Goal: Information Seeking & Learning: Learn about a topic

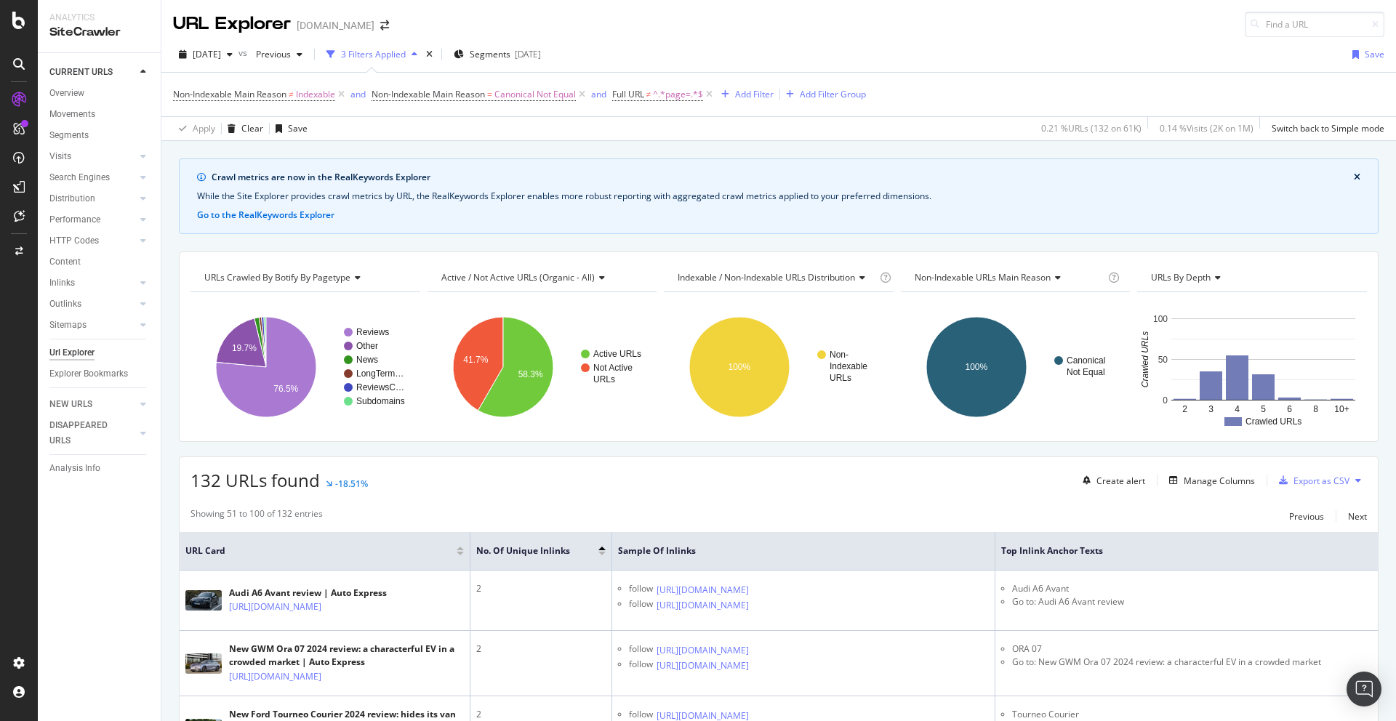
scroll to position [5584, 0]
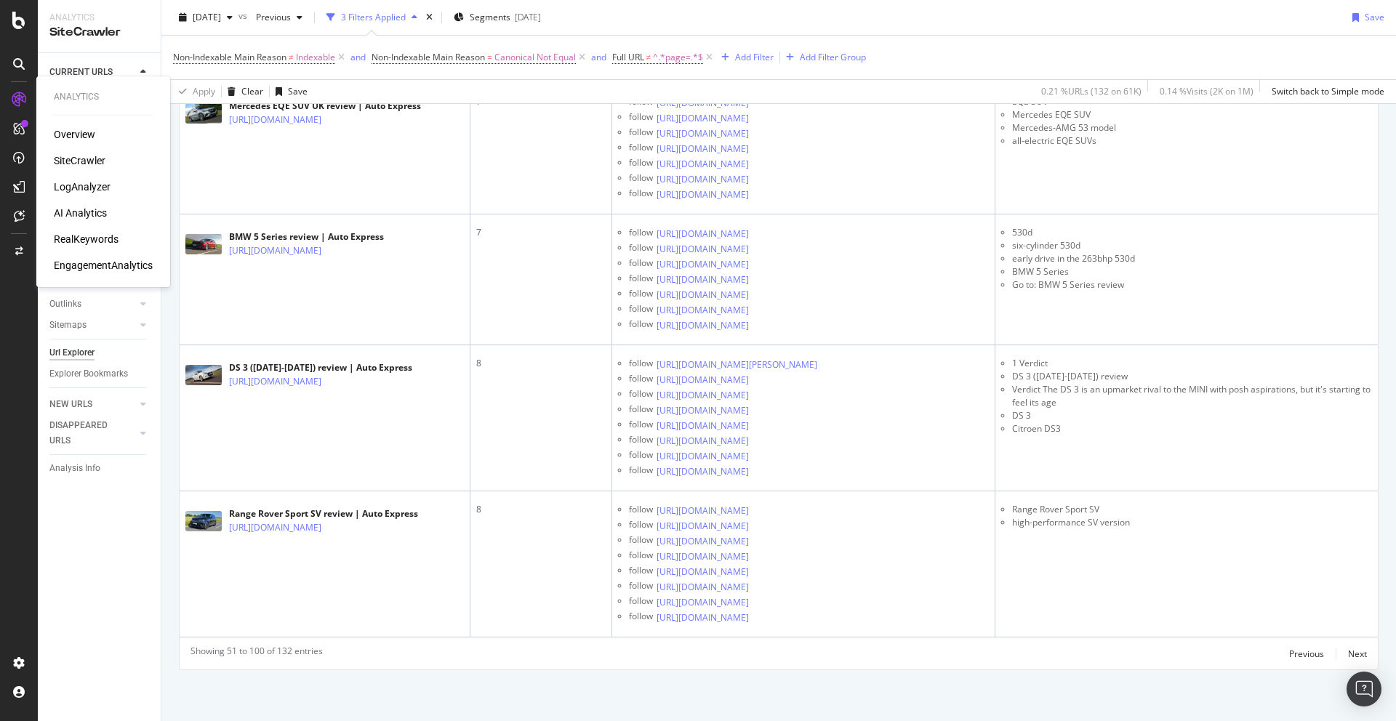
click at [81, 188] on div "LogAnalyzer" at bounding box center [82, 187] width 57 height 15
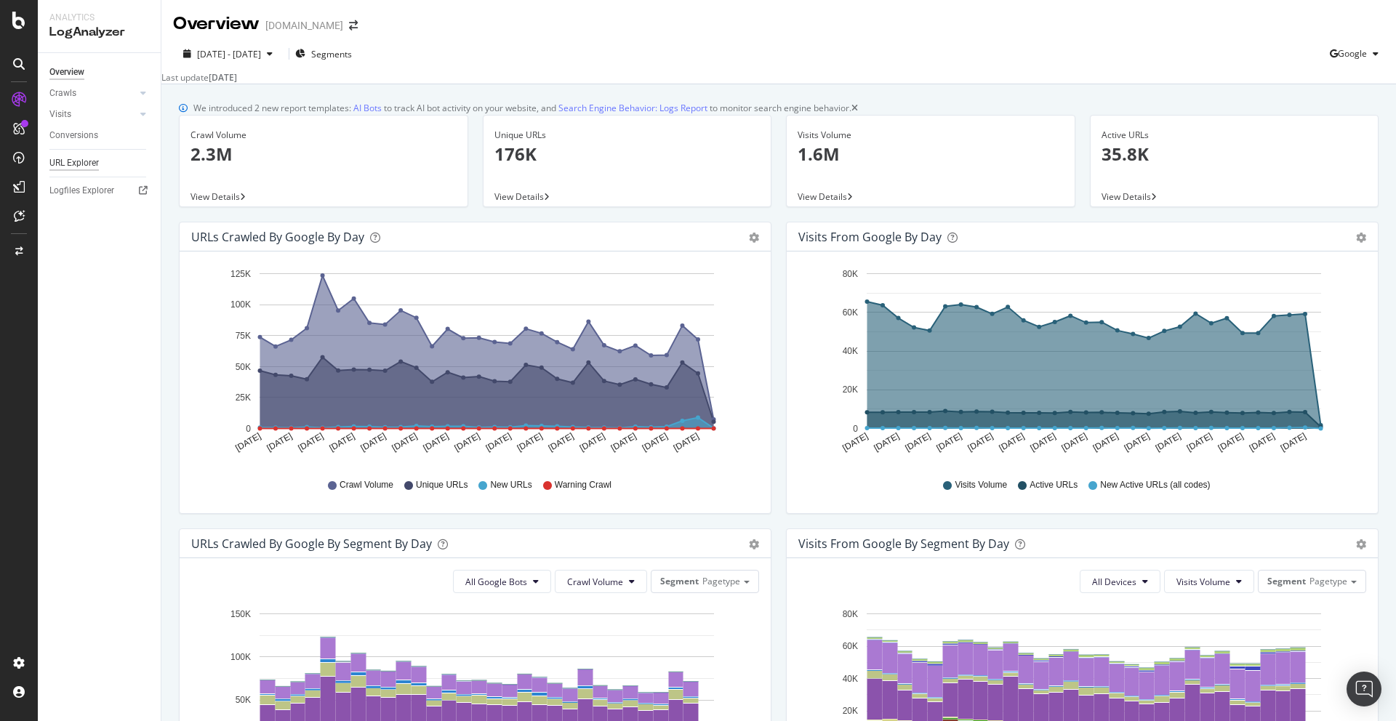
click at [77, 161] on div "URL Explorer" at bounding box center [73, 163] width 49 height 15
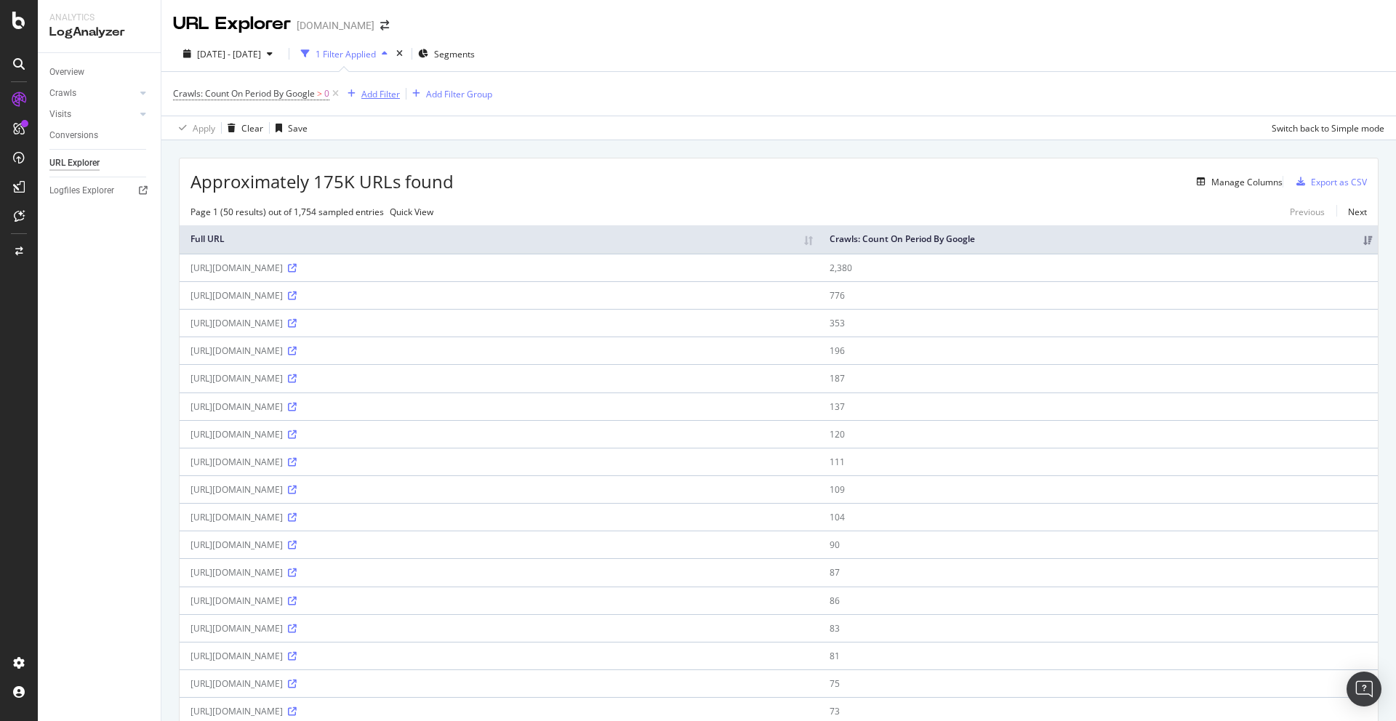
click at [376, 92] on div "Add Filter" at bounding box center [380, 94] width 39 height 12
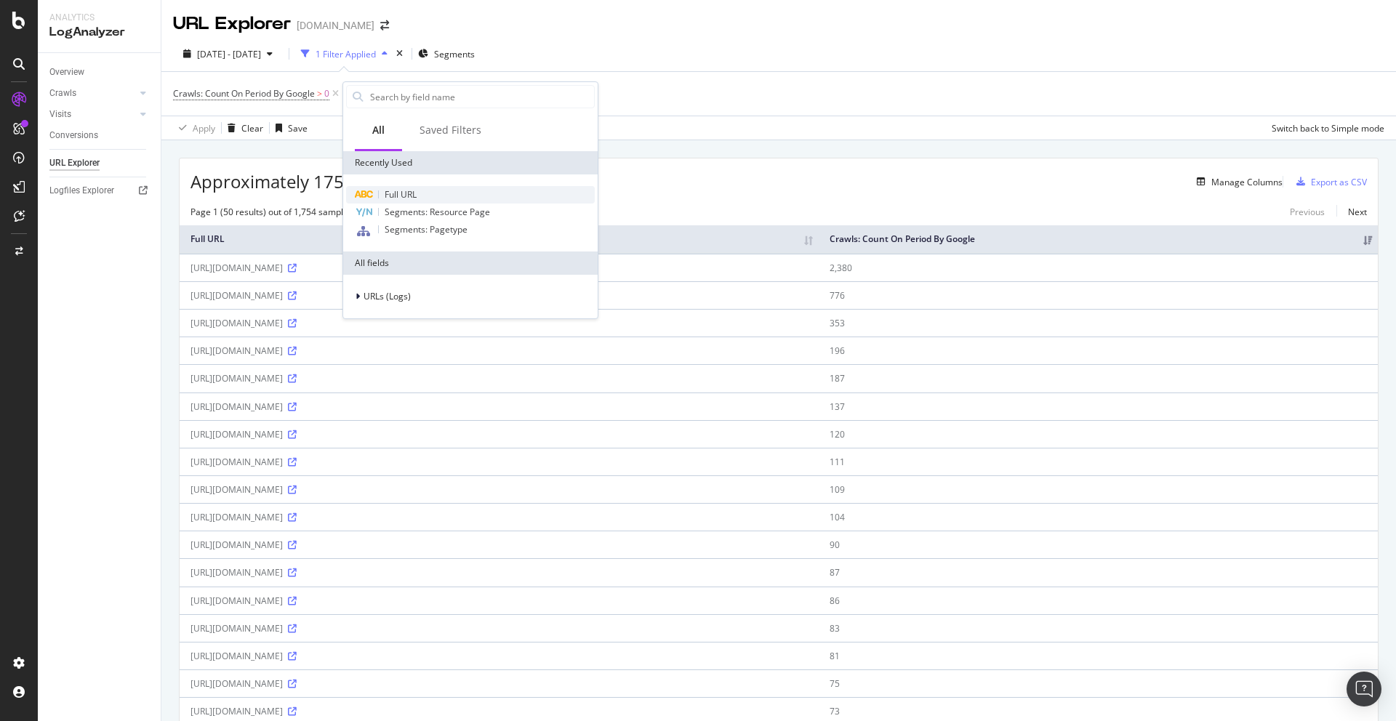
click at [405, 198] on span "Full URL" at bounding box center [401, 194] width 32 height 12
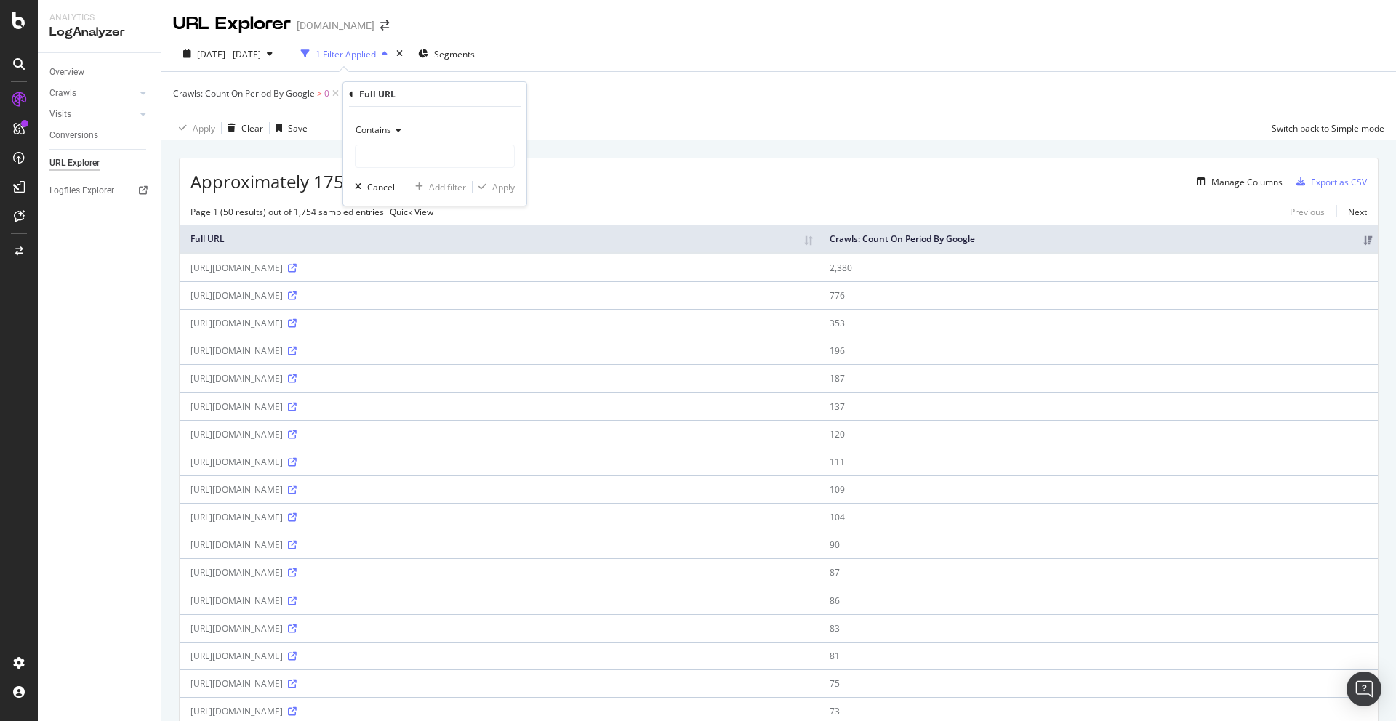
click at [376, 131] on span "Contains" at bounding box center [373, 130] width 36 height 12
click at [387, 161] on span "Equal to" at bounding box center [378, 160] width 33 height 12
click at [381, 157] on input "text" at bounding box center [434, 156] width 158 height 23
paste input "[URL][DOMAIN_NAME]"
type input "[URL][DOMAIN_NAME]"
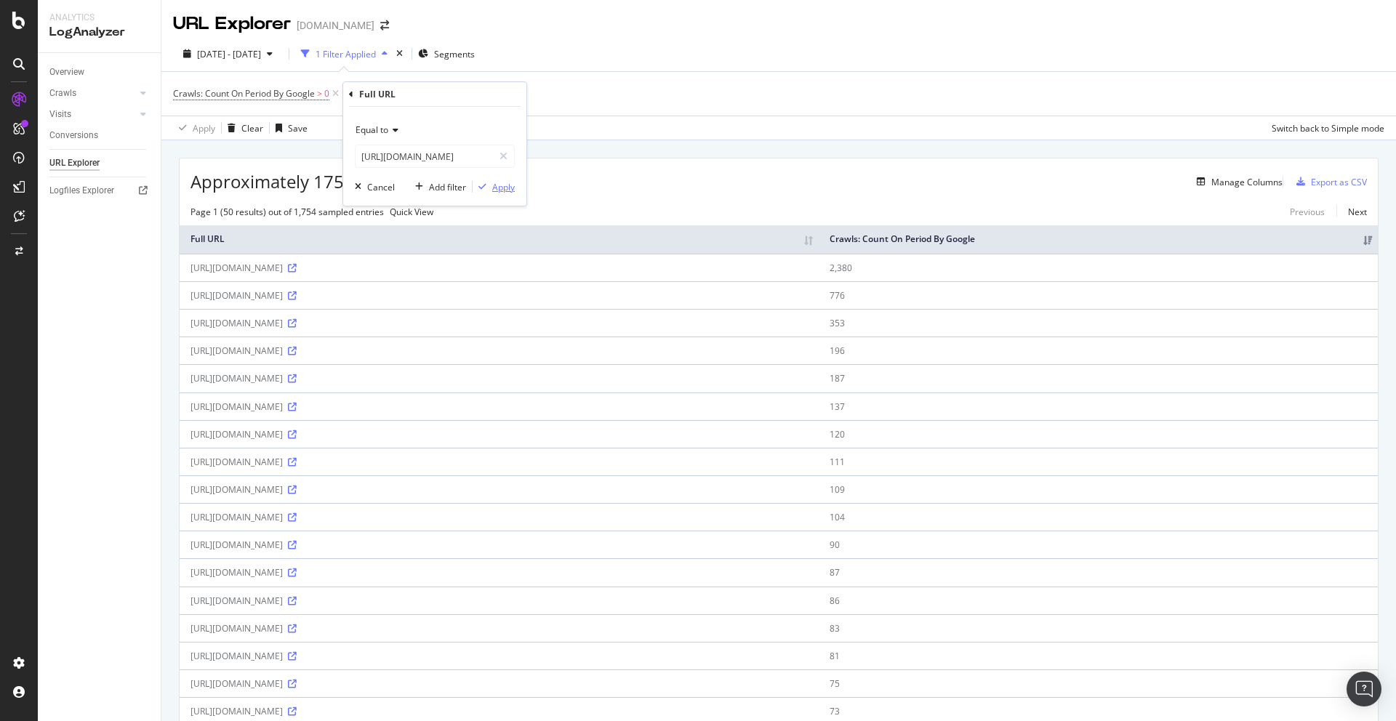
click at [506, 185] on div "Apply" at bounding box center [503, 187] width 23 height 12
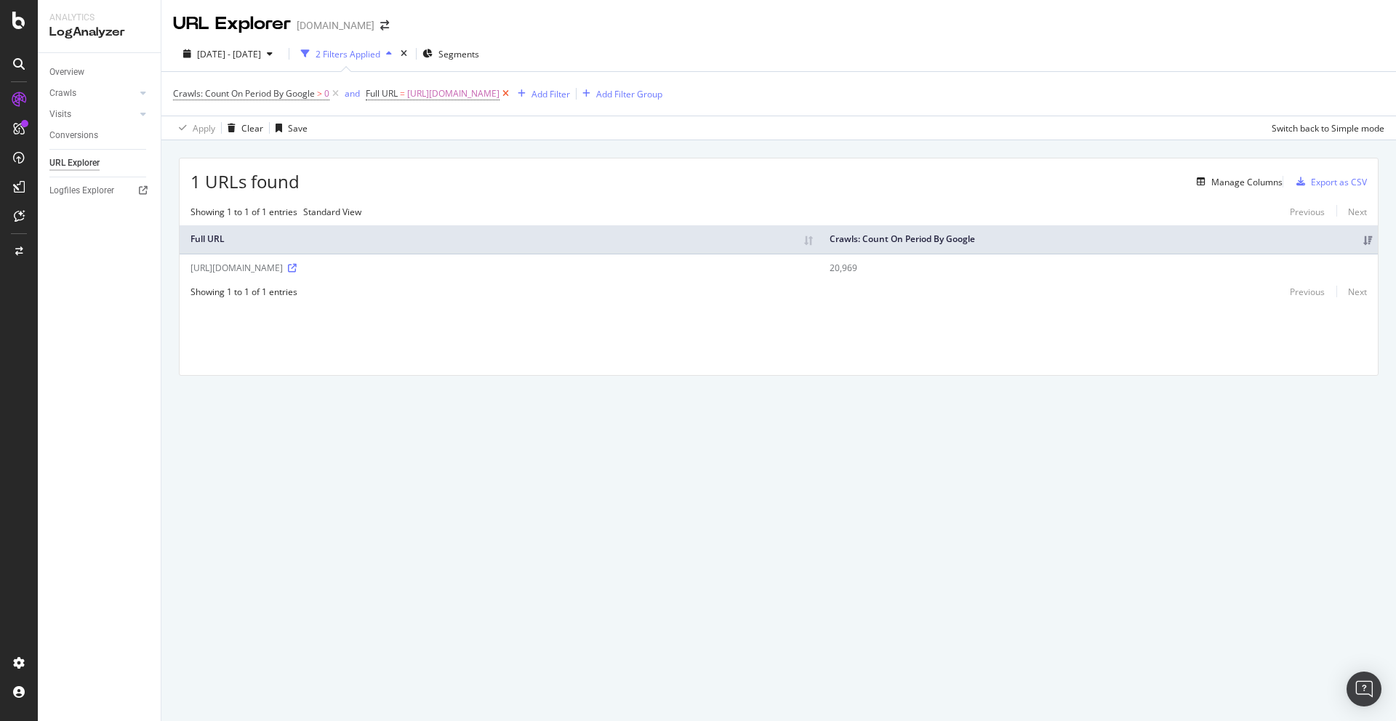
click at [512, 97] on icon at bounding box center [505, 94] width 12 height 15
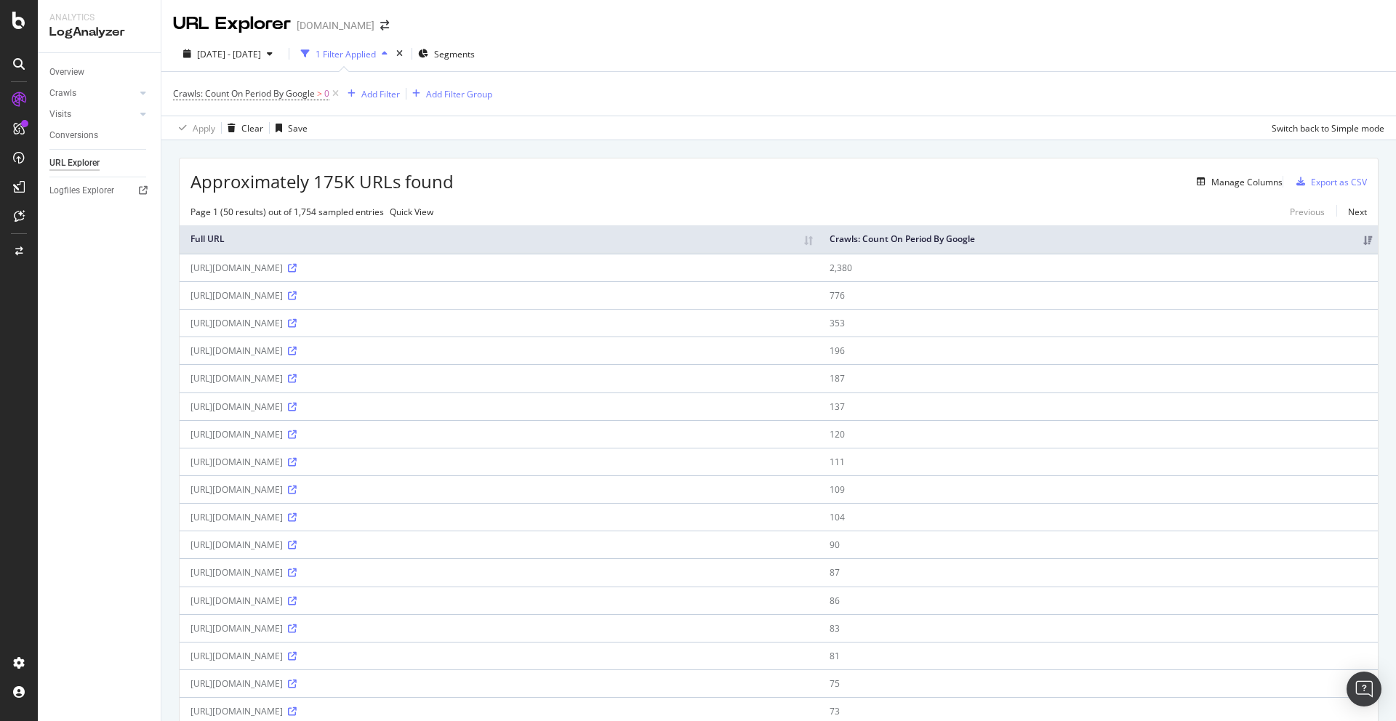
click at [89, 189] on div "Logfiles Explorer" at bounding box center [81, 190] width 65 height 15
click at [337, 93] on icon at bounding box center [335, 94] width 12 height 15
click at [206, 85] on div "Add Filter" at bounding box center [202, 93] width 58 height 16
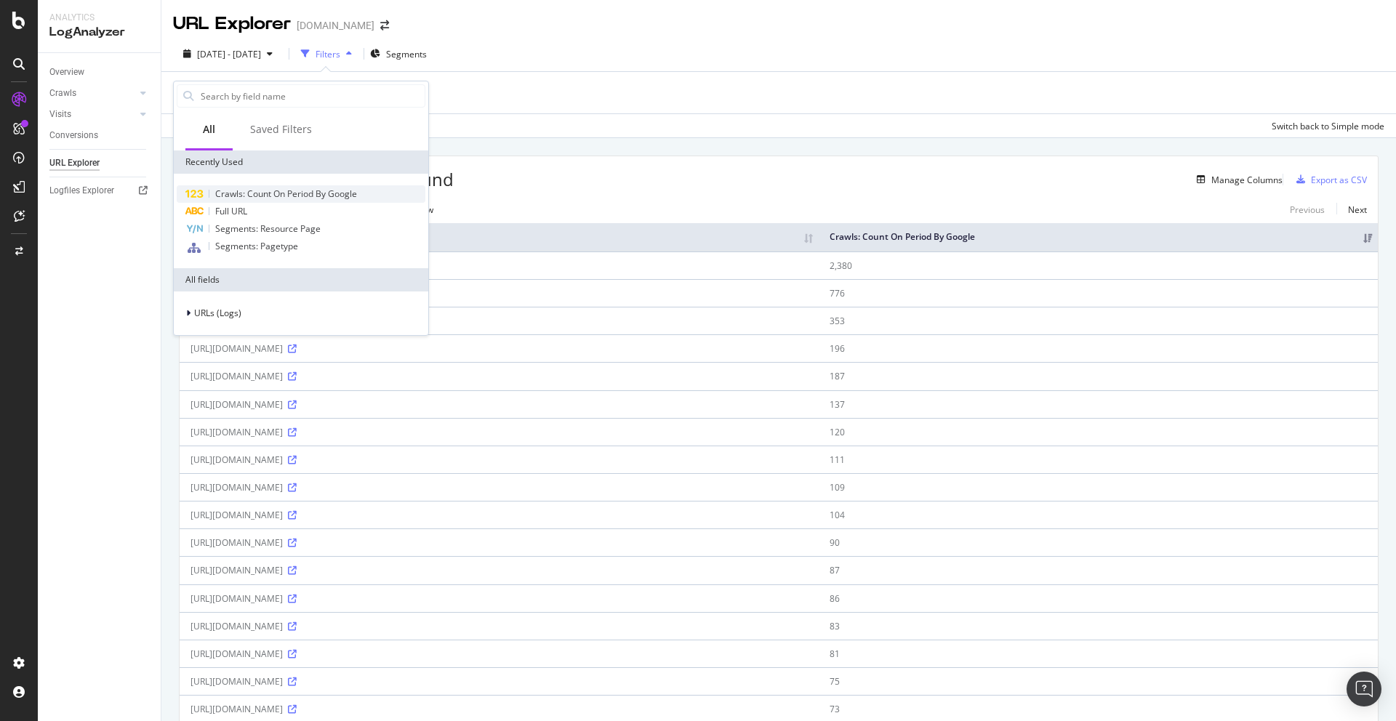
click at [242, 199] on span "Crawls: Count On Period By Google" at bounding box center [286, 194] width 142 height 12
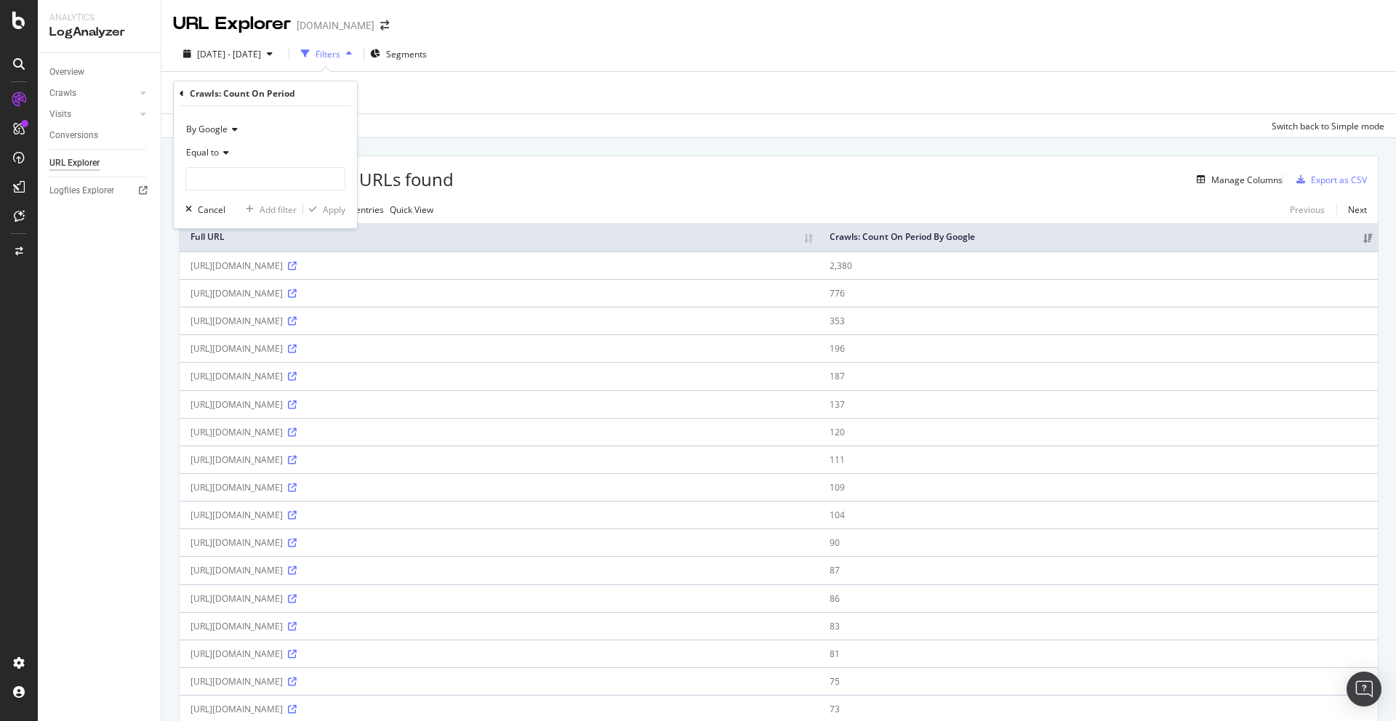
click at [486, 101] on div "Add Filter Add Filter Group" at bounding box center [778, 92] width 1211 height 41
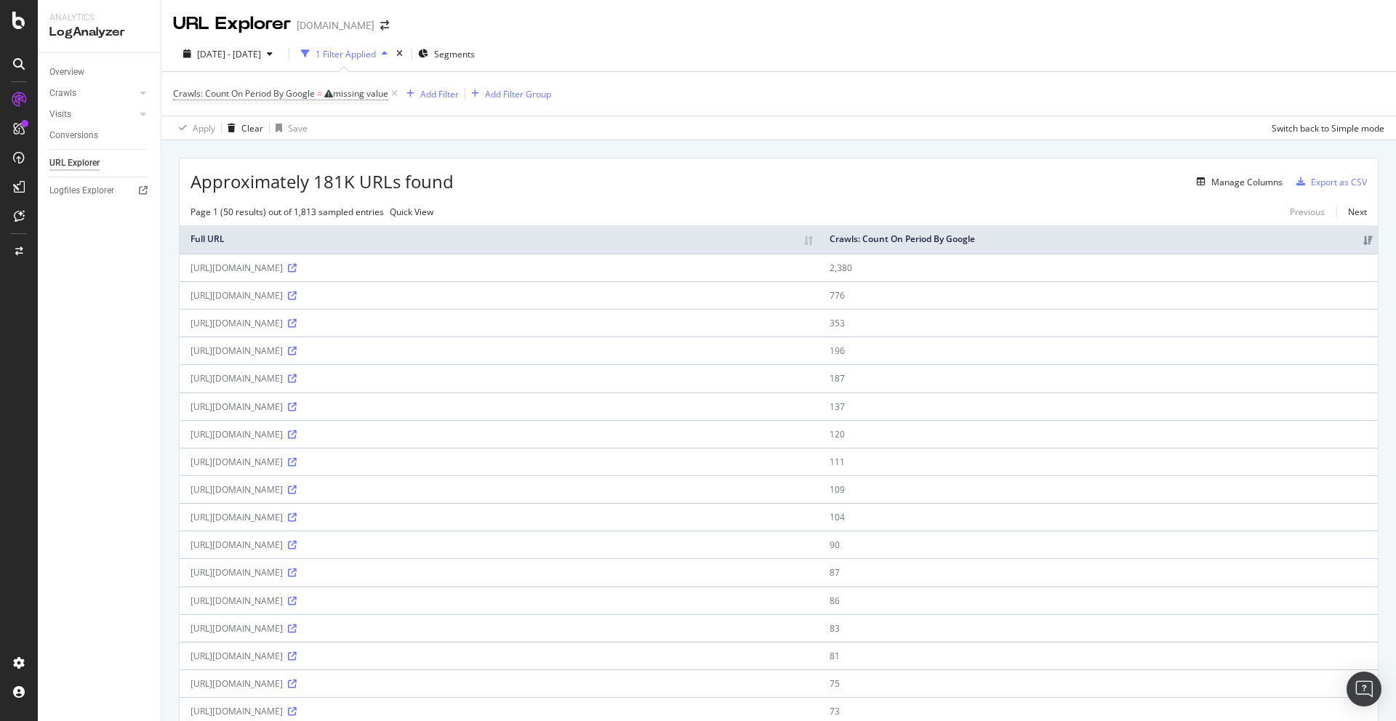
click at [220, 89] on span "Crawls: Count On Period By Google" at bounding box center [244, 93] width 142 height 12
click at [434, 134] on div "Apply Clear Save Switch back to Simple mode" at bounding box center [778, 128] width 1234 height 24
click at [397, 93] on icon at bounding box center [394, 94] width 12 height 15
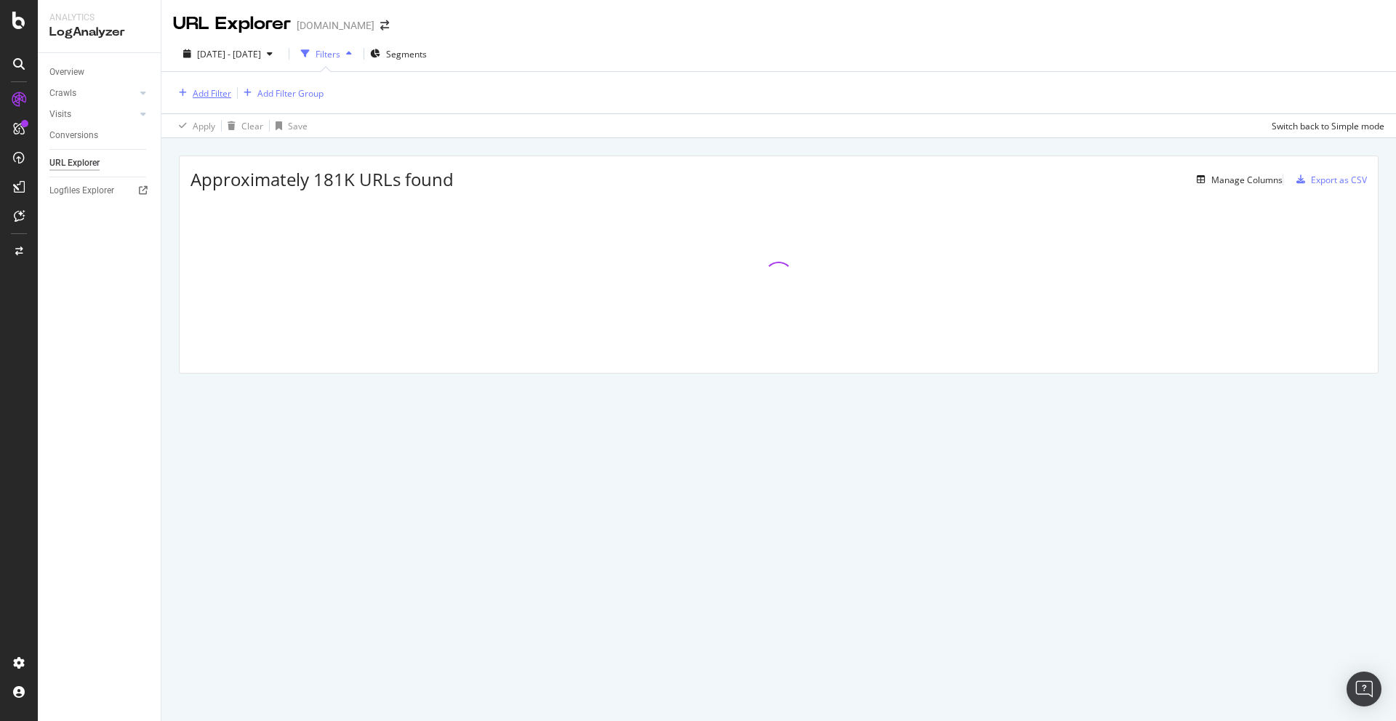
click at [209, 89] on div "Add Filter" at bounding box center [212, 93] width 39 height 12
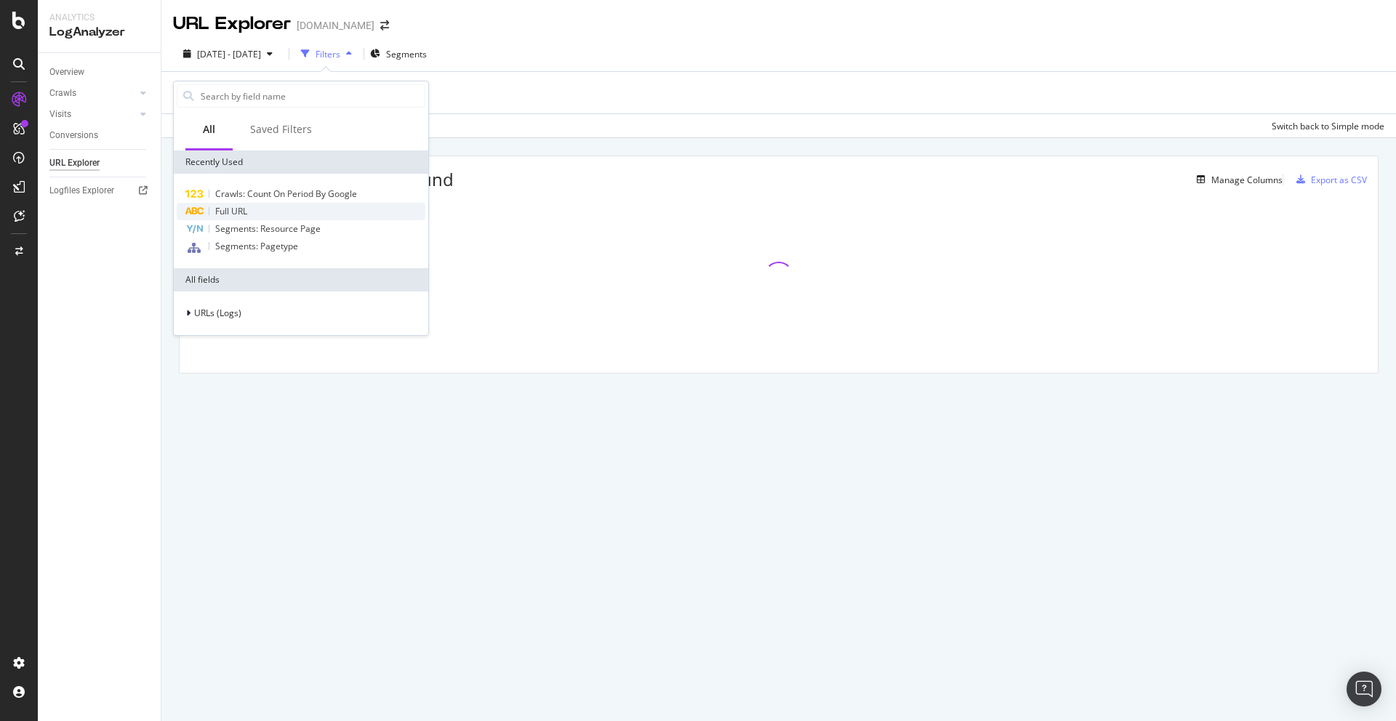
click at [225, 209] on span "Full URL" at bounding box center [231, 211] width 32 height 12
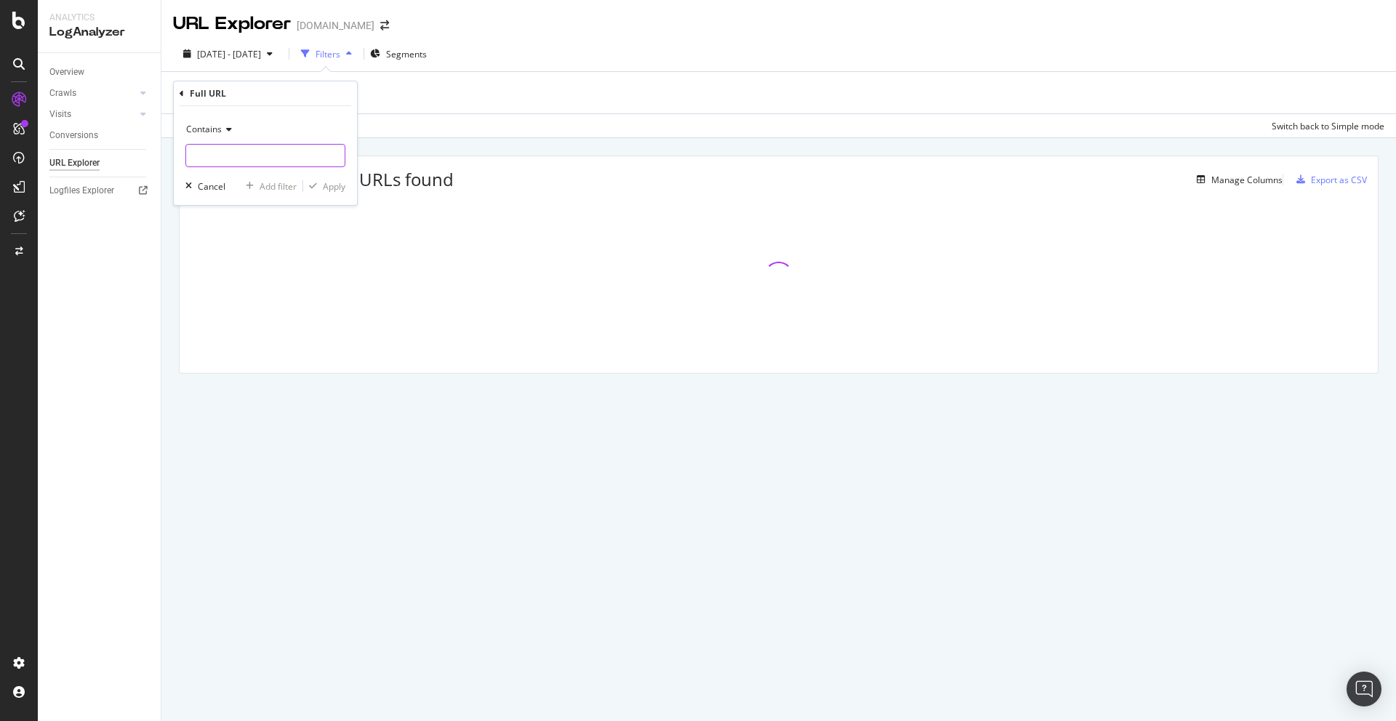
click at [218, 149] on input "text" at bounding box center [265, 155] width 158 height 23
paste input "[URL][DOMAIN_NAME]"
type input "[URL][DOMAIN_NAME]"
click at [331, 186] on div "Apply" at bounding box center [334, 186] width 23 height 12
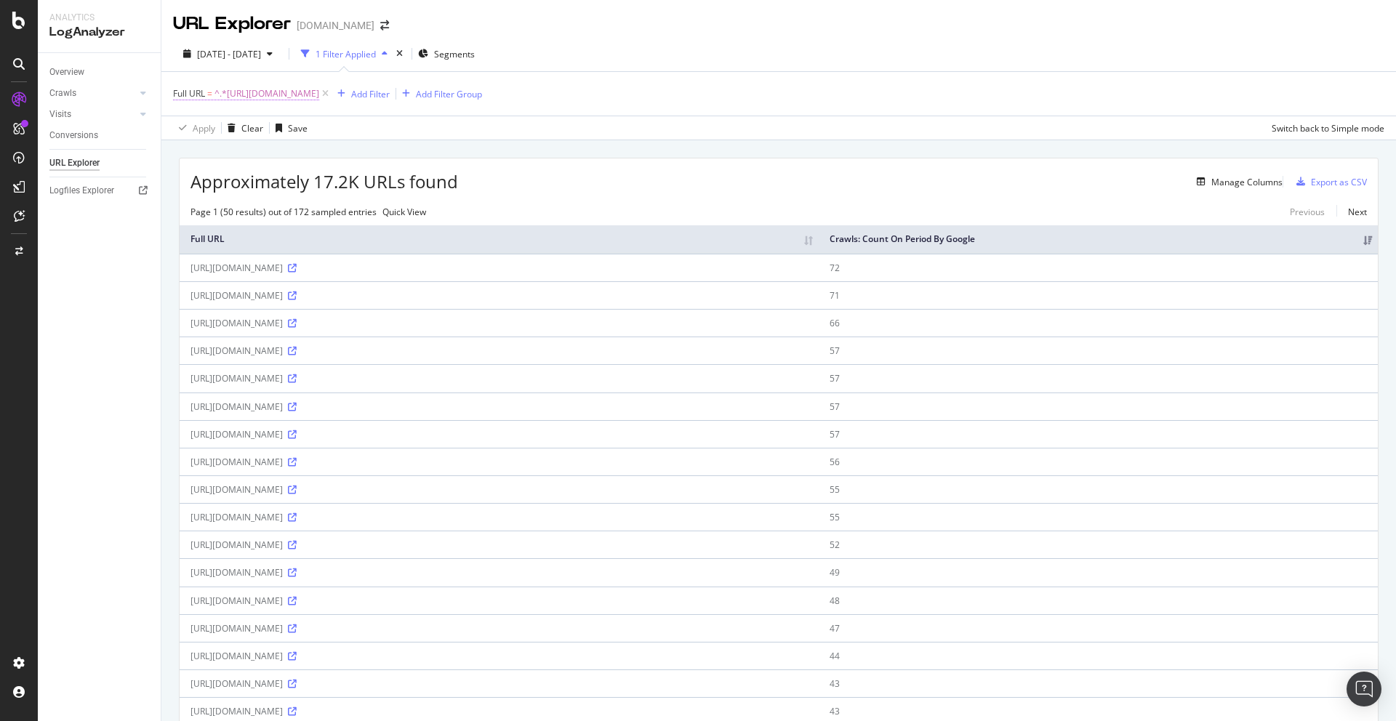
click at [257, 93] on span "^.*[URL][DOMAIN_NAME]" at bounding box center [266, 94] width 105 height 20
click at [209, 130] on span "Contains" at bounding box center [204, 127] width 36 height 12
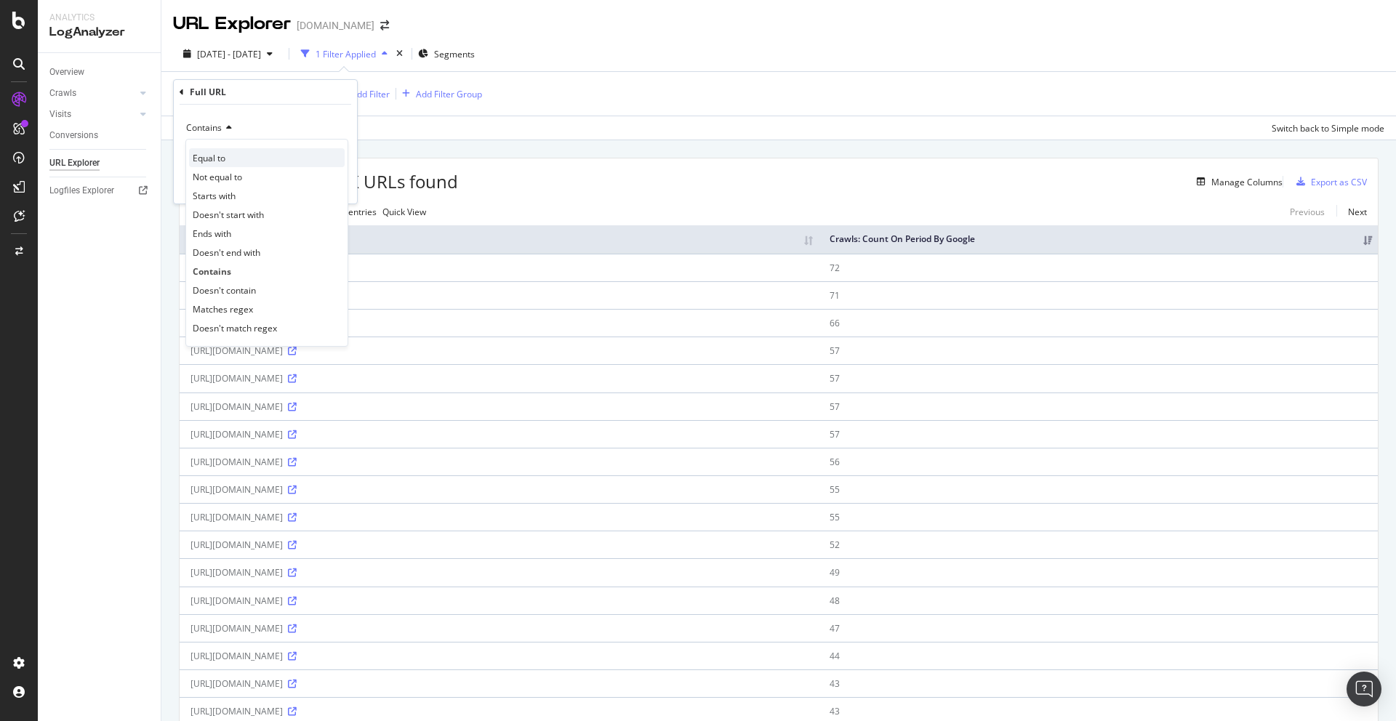
click at [229, 159] on div "Equal to" at bounding box center [267, 157] width 156 height 19
click at [329, 186] on div "Apply" at bounding box center [334, 185] width 23 height 12
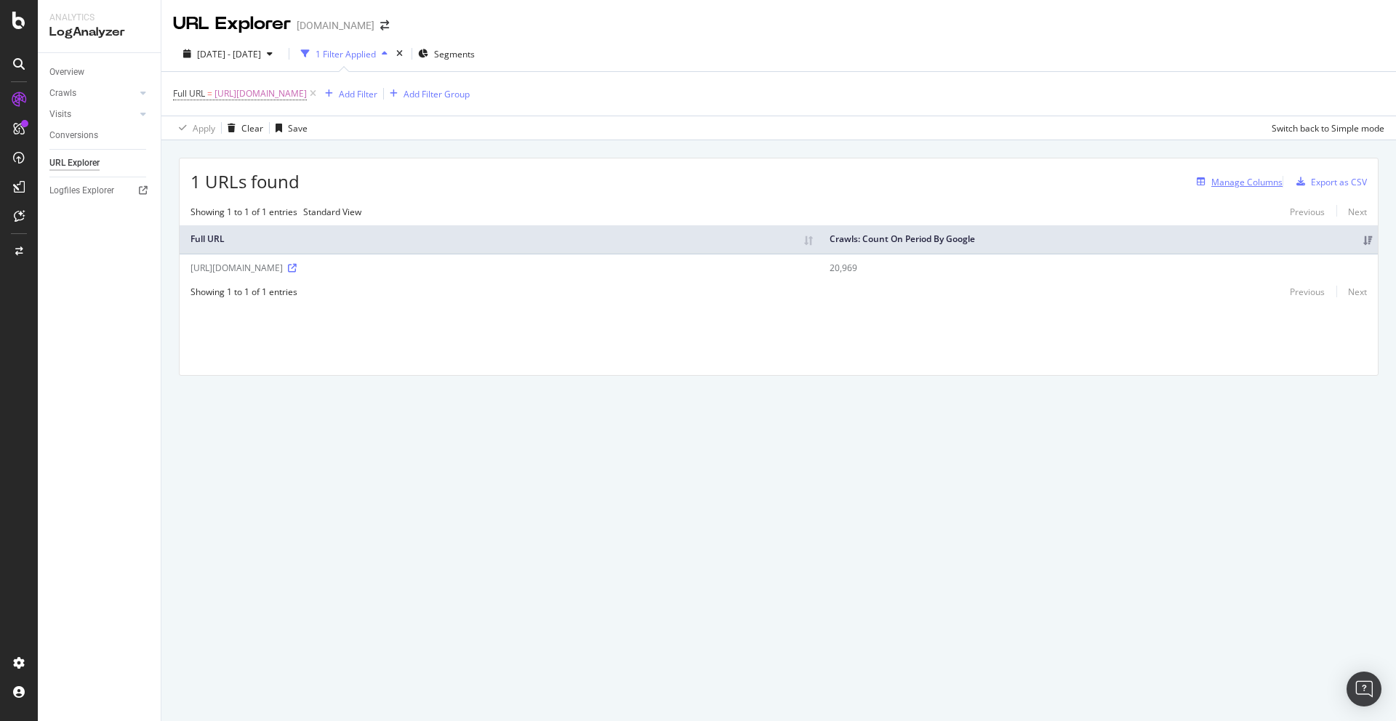
click at [1219, 185] on div "Manage Columns" at bounding box center [1246, 182] width 71 height 12
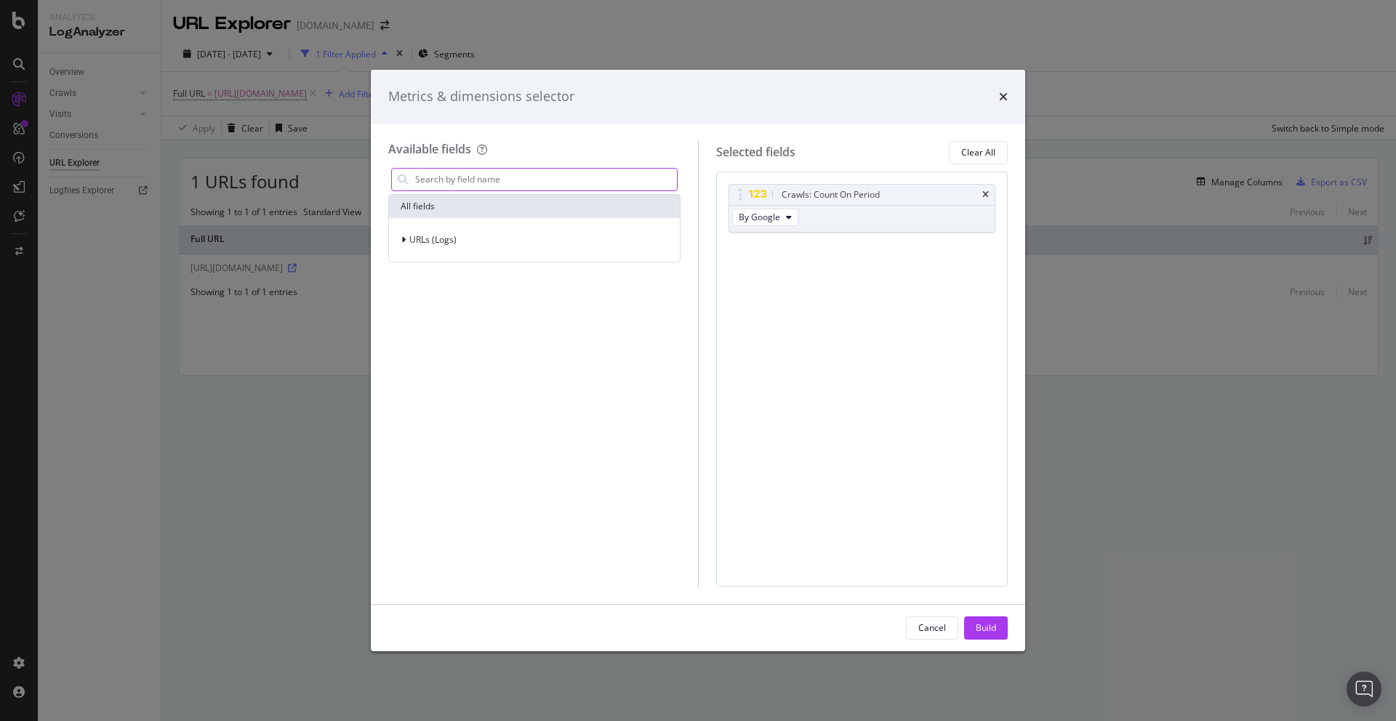
click at [529, 181] on input "modal" at bounding box center [545, 180] width 263 height 22
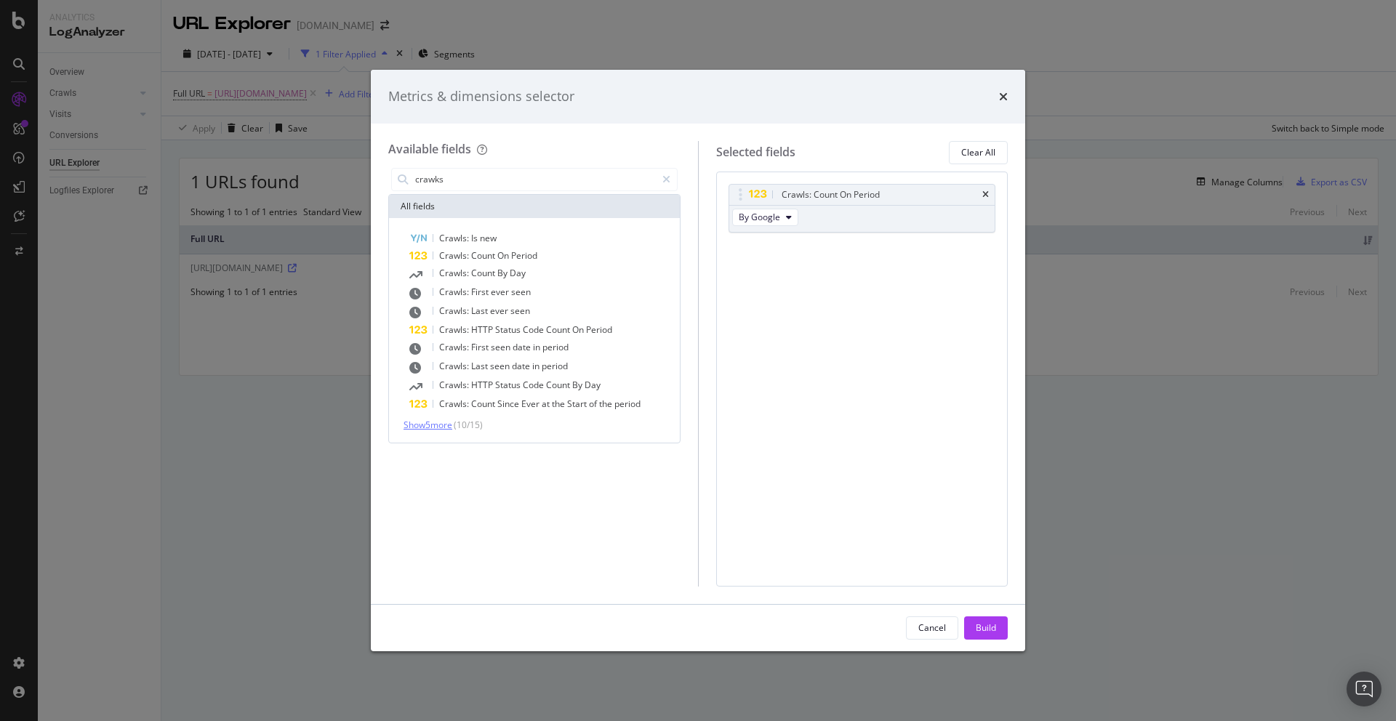
type input "crawks"
click at [447, 421] on span "Show 5 more" at bounding box center [427, 425] width 49 height 12
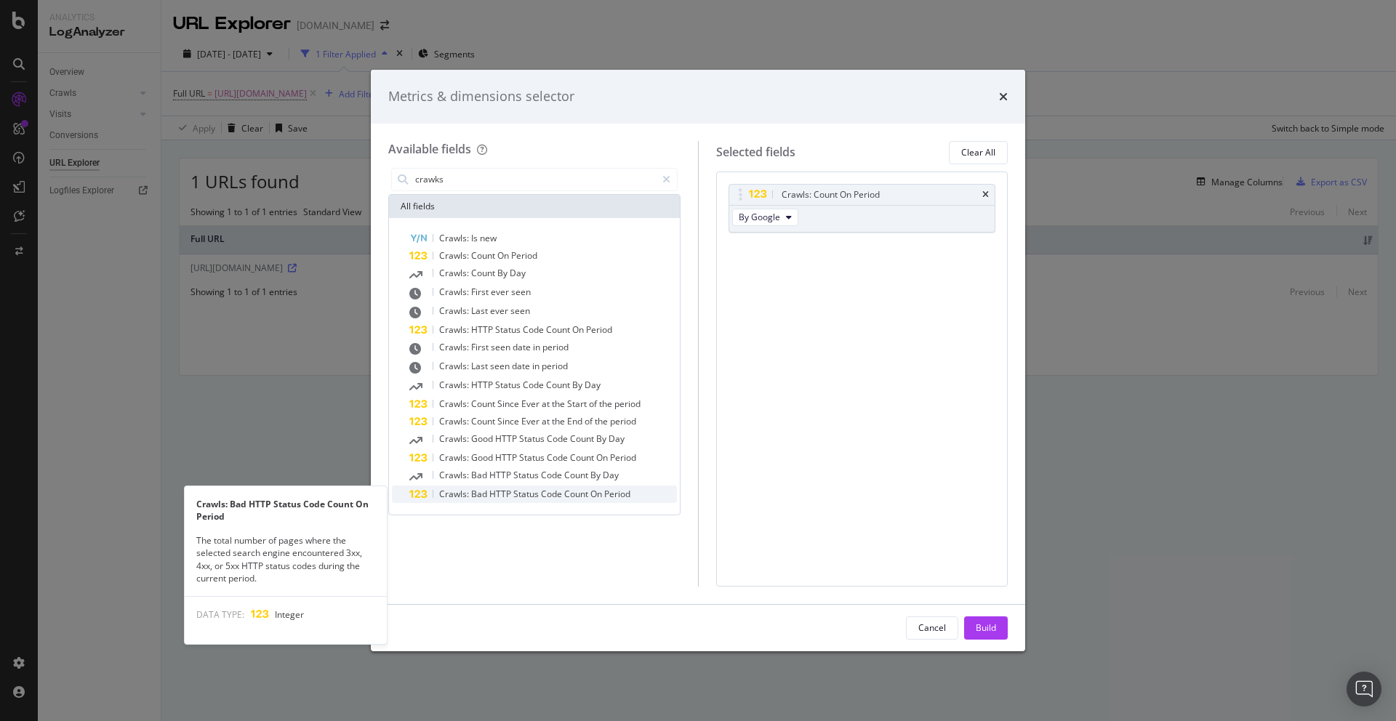
click at [499, 491] on span "HTTP" at bounding box center [501, 494] width 24 height 12
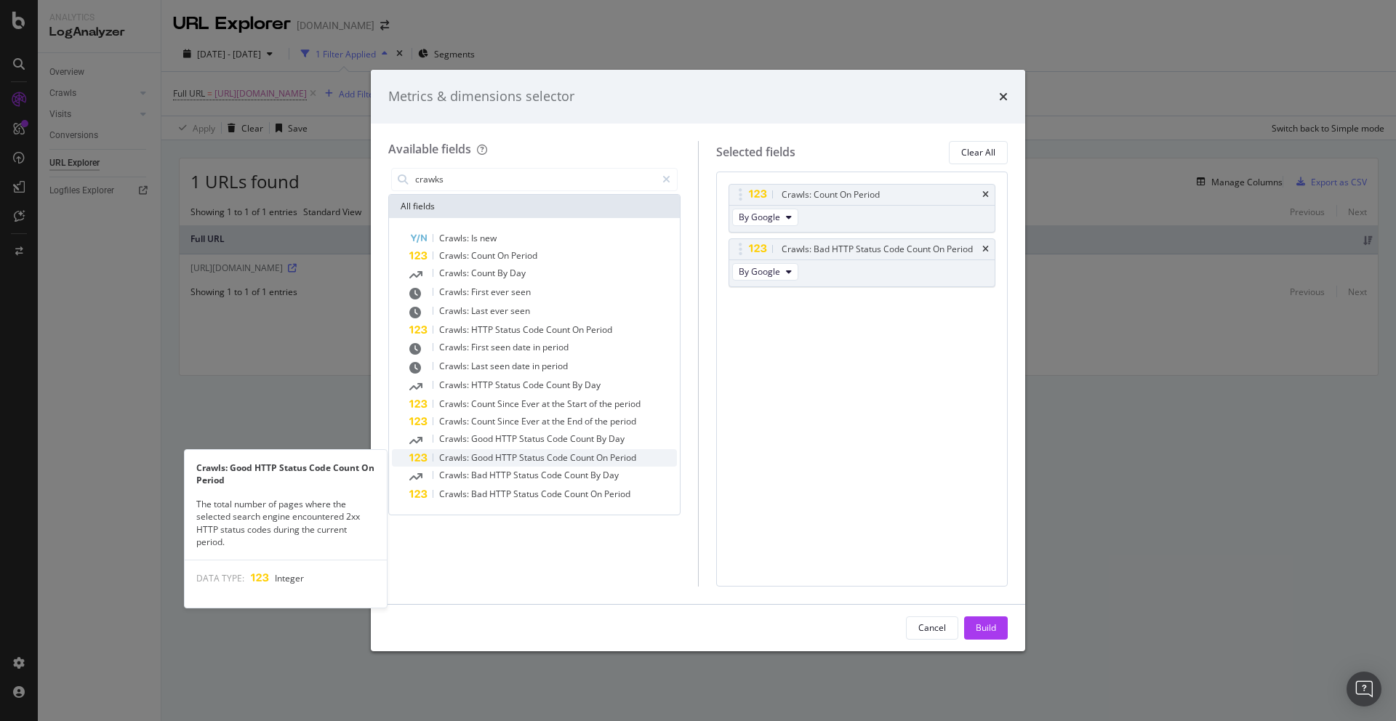
click at [497, 459] on span "HTTP" at bounding box center [507, 457] width 24 height 12
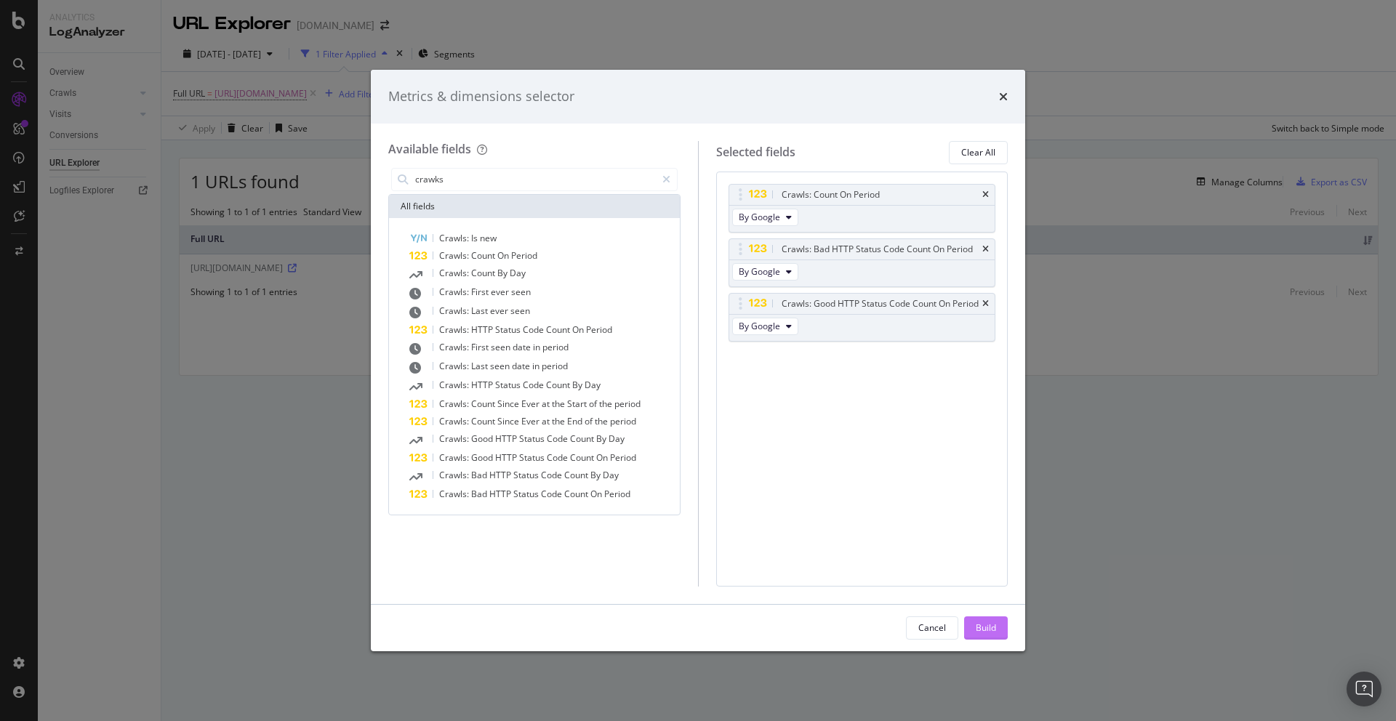
click at [989, 624] on div "Build" at bounding box center [986, 628] width 20 height 12
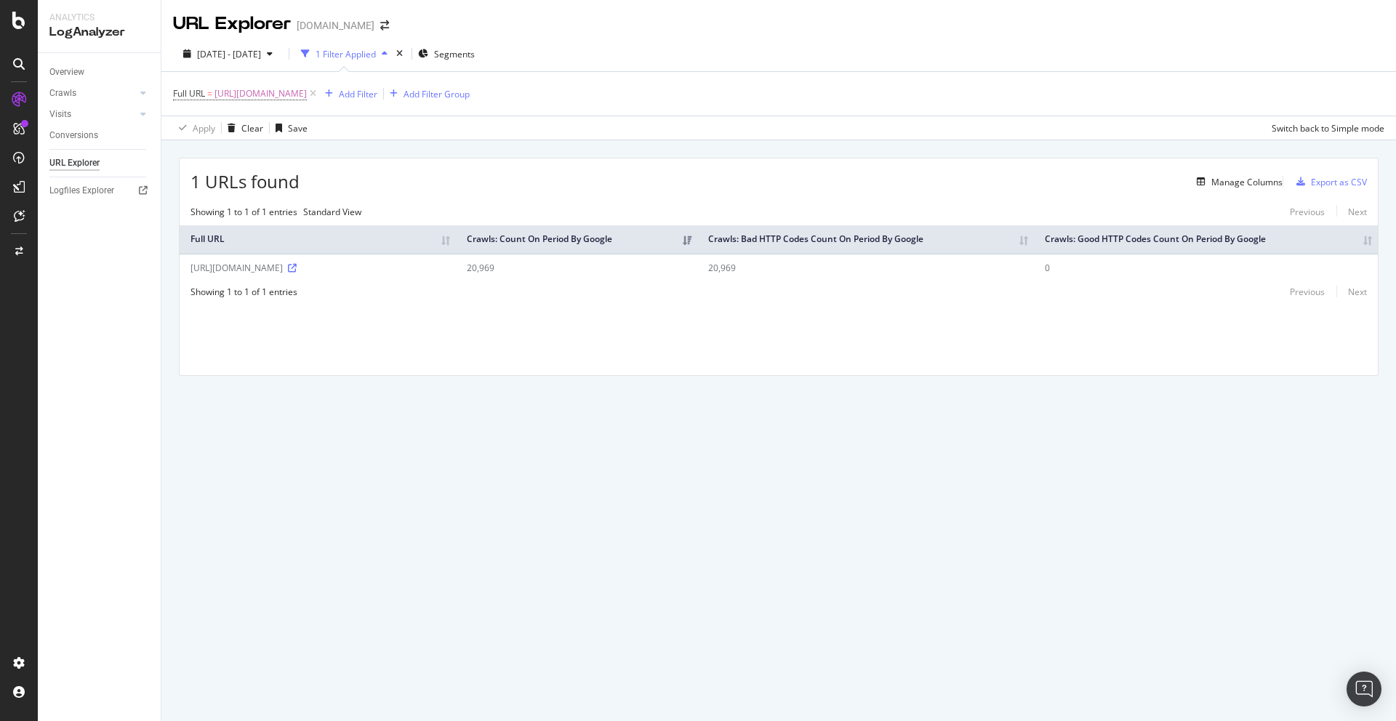
click at [74, 28] on div "LogAnalyzer" at bounding box center [99, 32] width 100 height 17
click at [76, 185] on div "LogAnalyzer" at bounding box center [82, 187] width 57 height 15
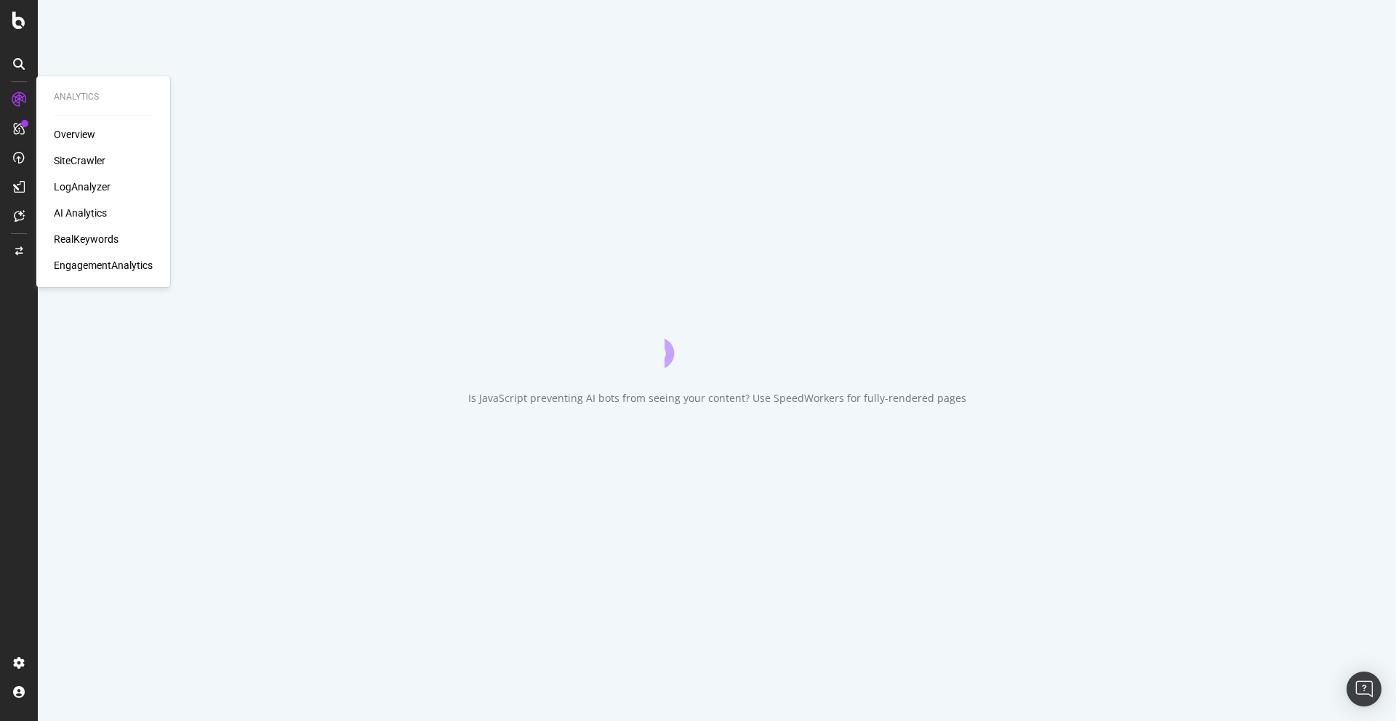
click at [76, 185] on div "LogAnalyzer" at bounding box center [82, 187] width 57 height 15
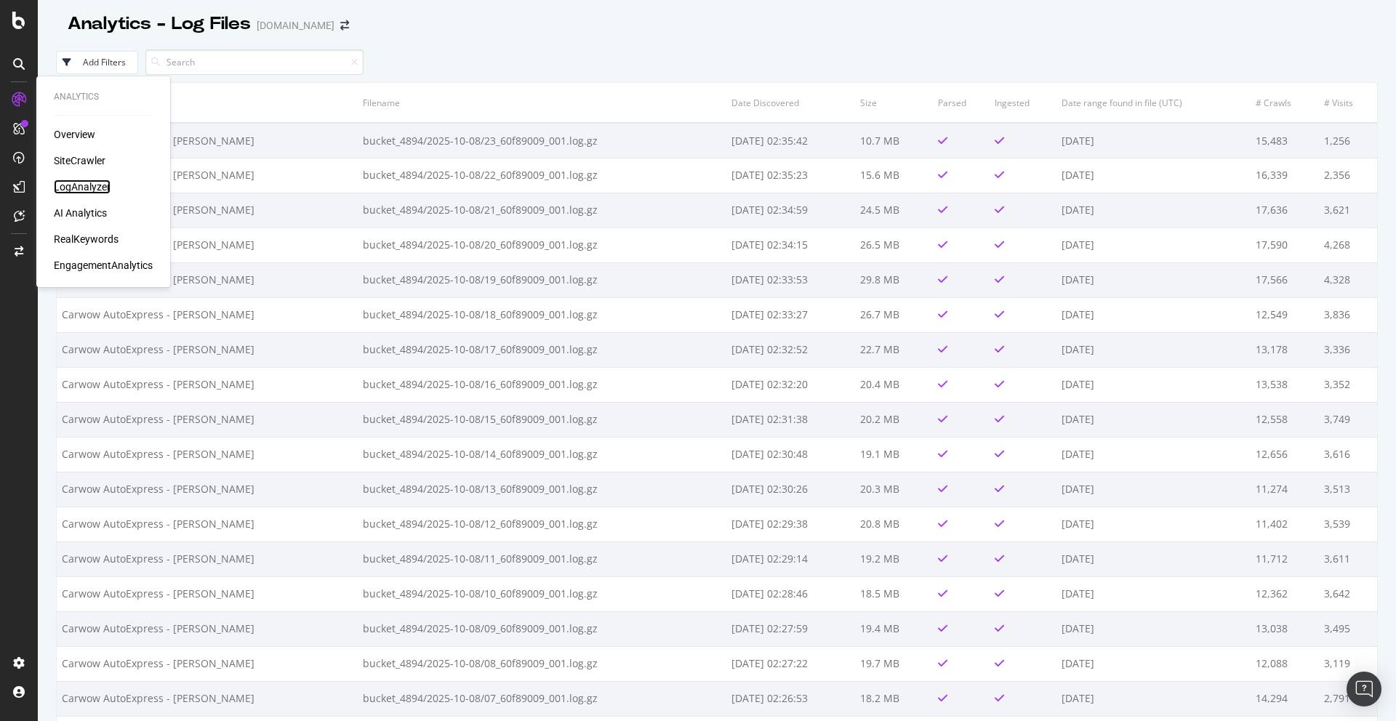
click at [67, 183] on div "LogAnalyzer" at bounding box center [82, 187] width 57 height 15
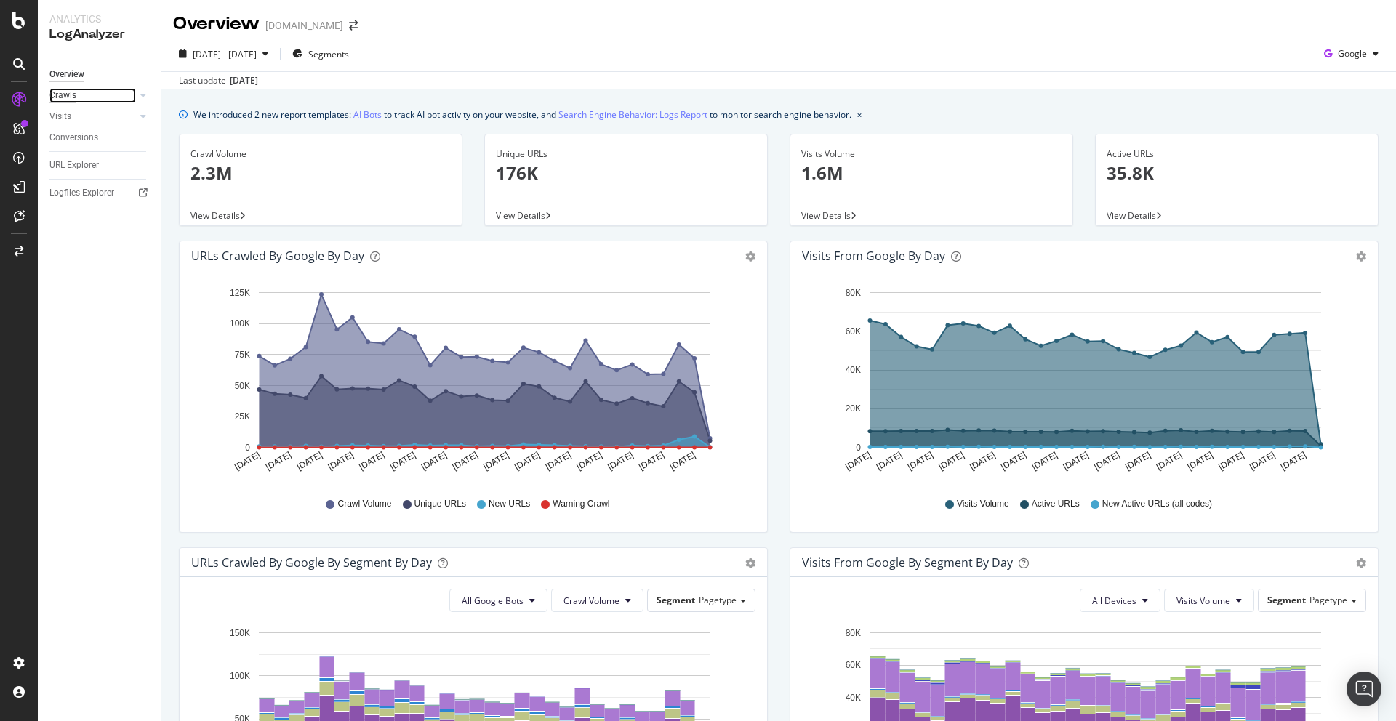
click at [65, 100] on div "Crawls" at bounding box center [62, 95] width 27 height 15
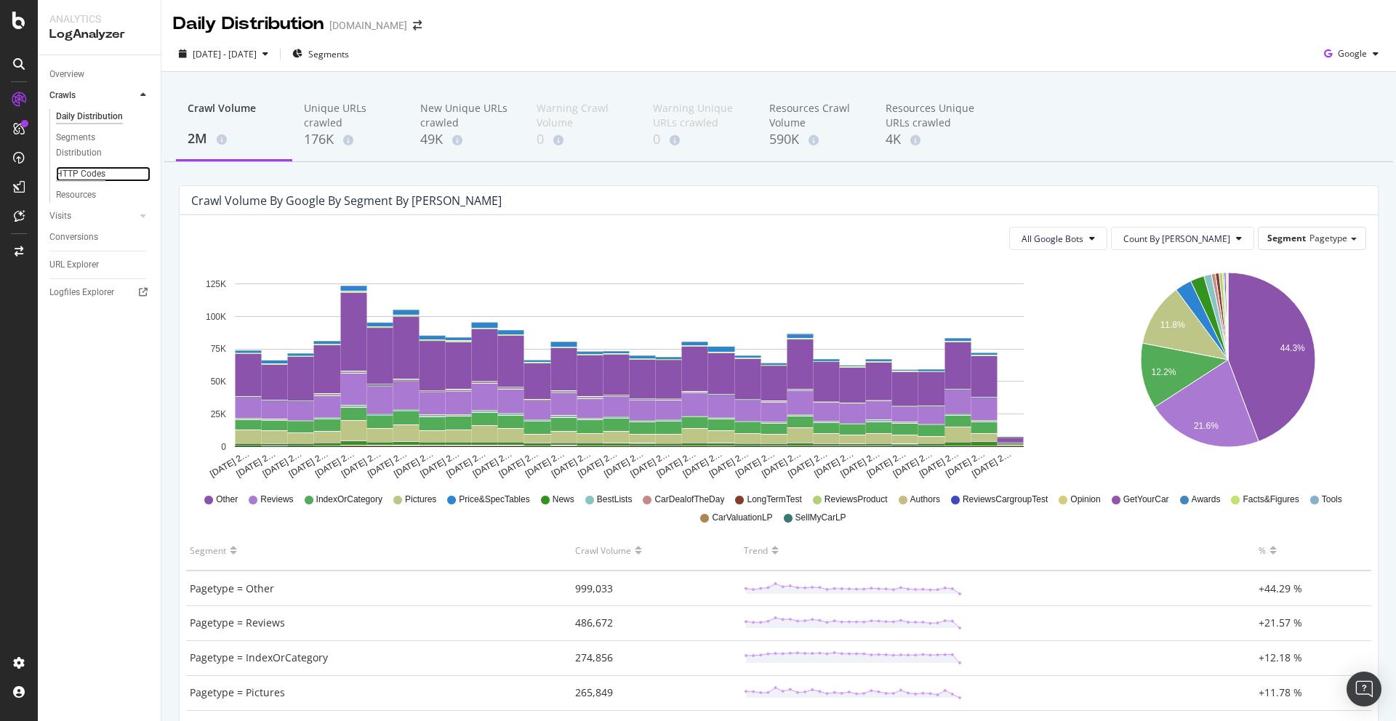
click at [76, 174] on div "HTTP Codes" at bounding box center [80, 173] width 49 height 15
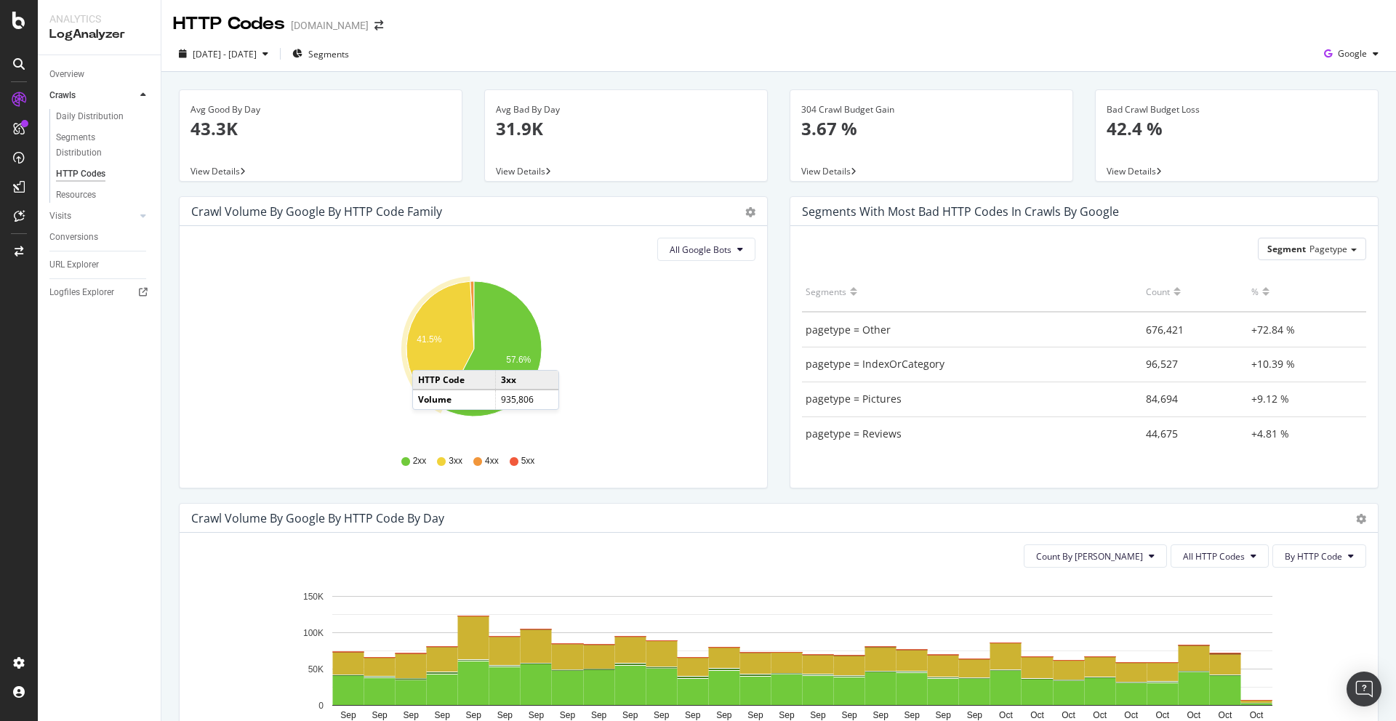
click at [443, 350] on icon "A chart." at bounding box center [440, 344] width 68 height 127
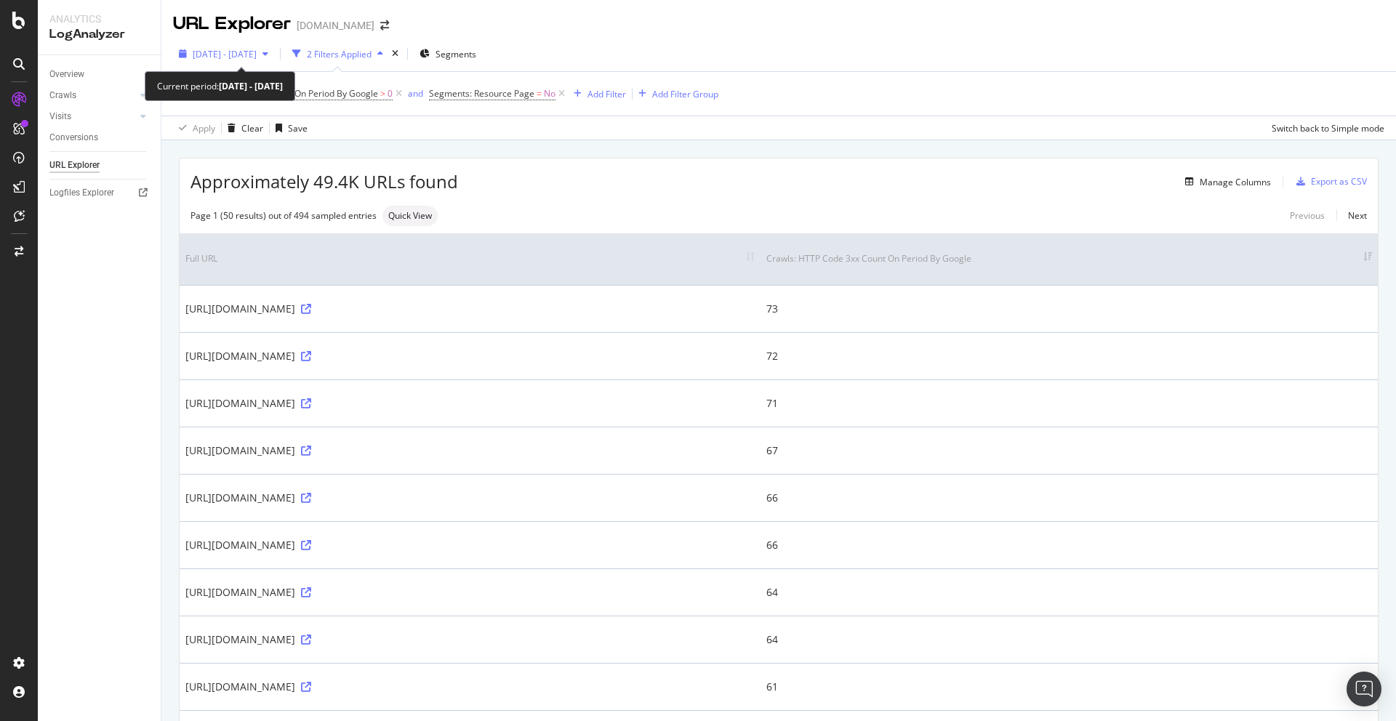
click at [231, 56] on span "[DATE] - [DATE]" at bounding box center [225, 54] width 64 height 12
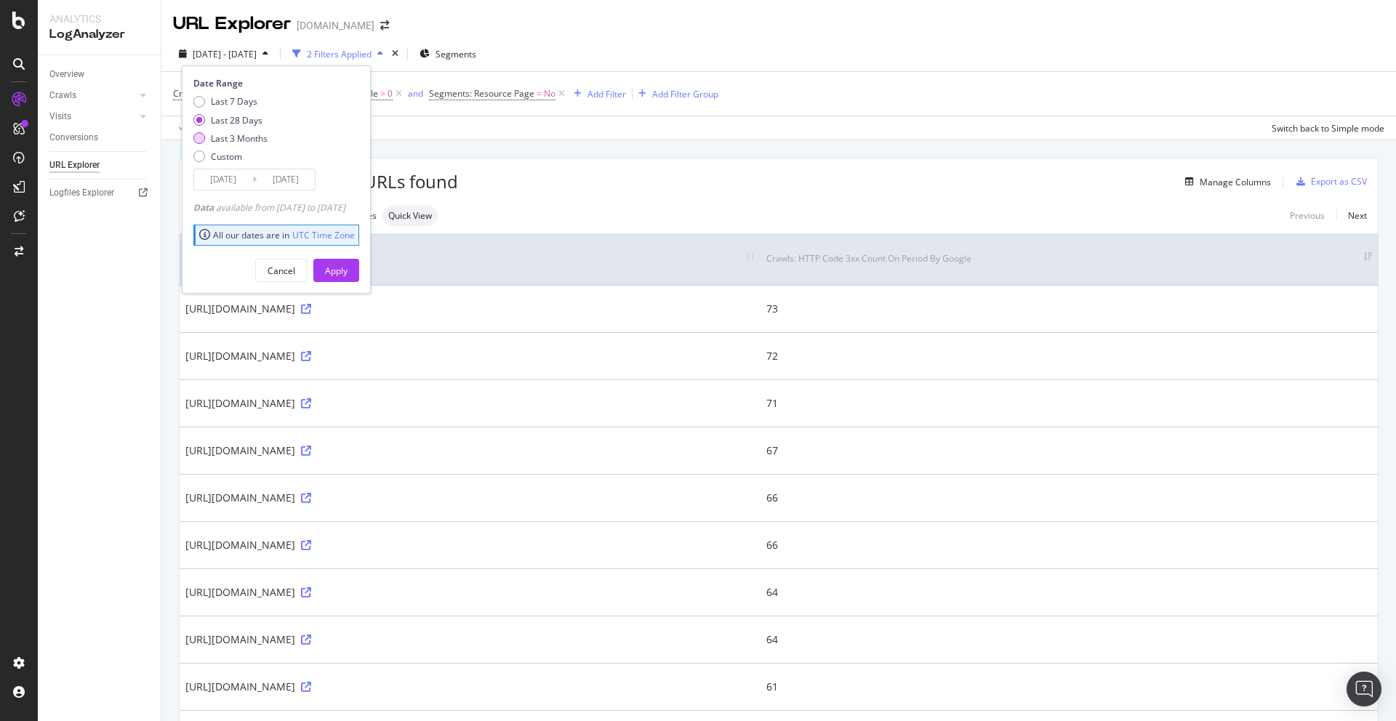
click at [242, 137] on div "Last 3 Months" at bounding box center [239, 138] width 57 height 12
type input "2025/07/10"
click at [347, 263] on div "Apply" at bounding box center [336, 271] width 23 height 22
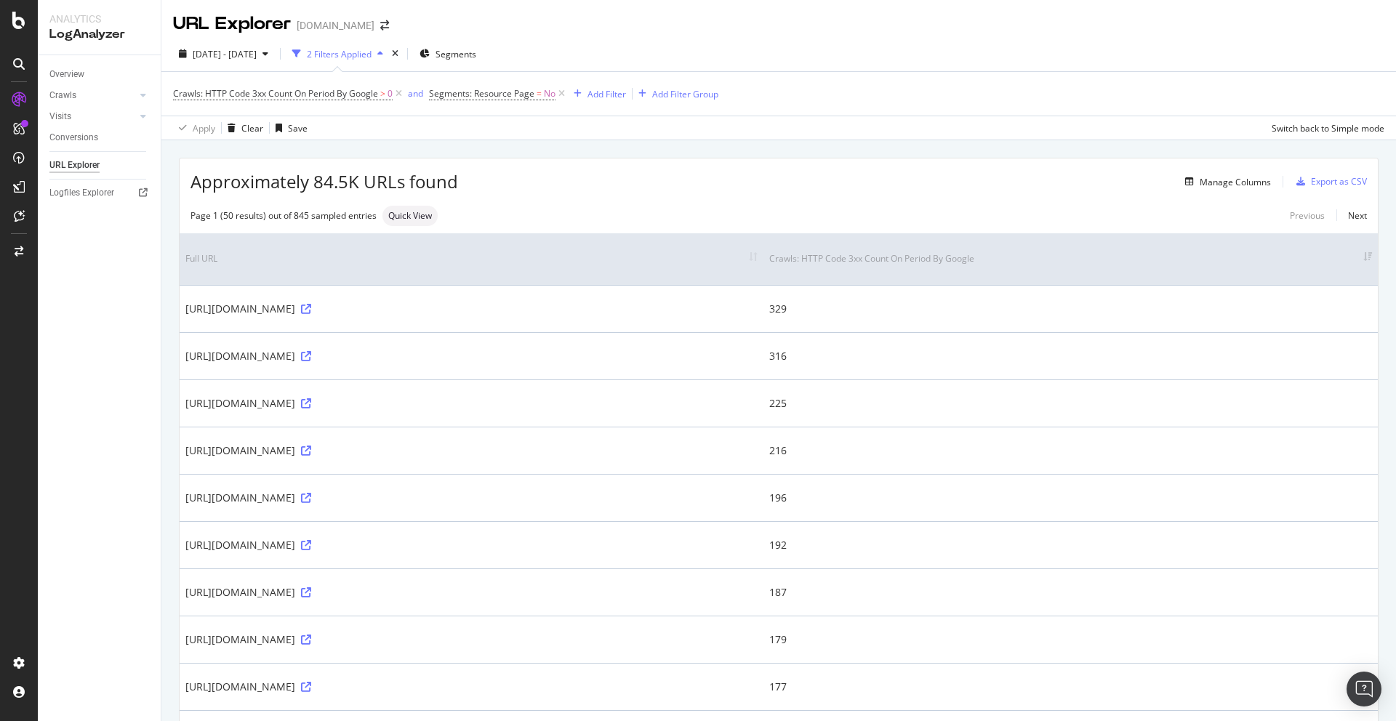
click at [1200, 247] on th "Crawls: HTTP Code 3xx Count On Period By Google" at bounding box center [1070, 259] width 614 height 52
click at [1369, 253] on th "Crawls: HTTP Code 3xx Count On Period By Google" at bounding box center [1116, 259] width 521 height 52
click at [9, 25] on div at bounding box center [18, 20] width 35 height 17
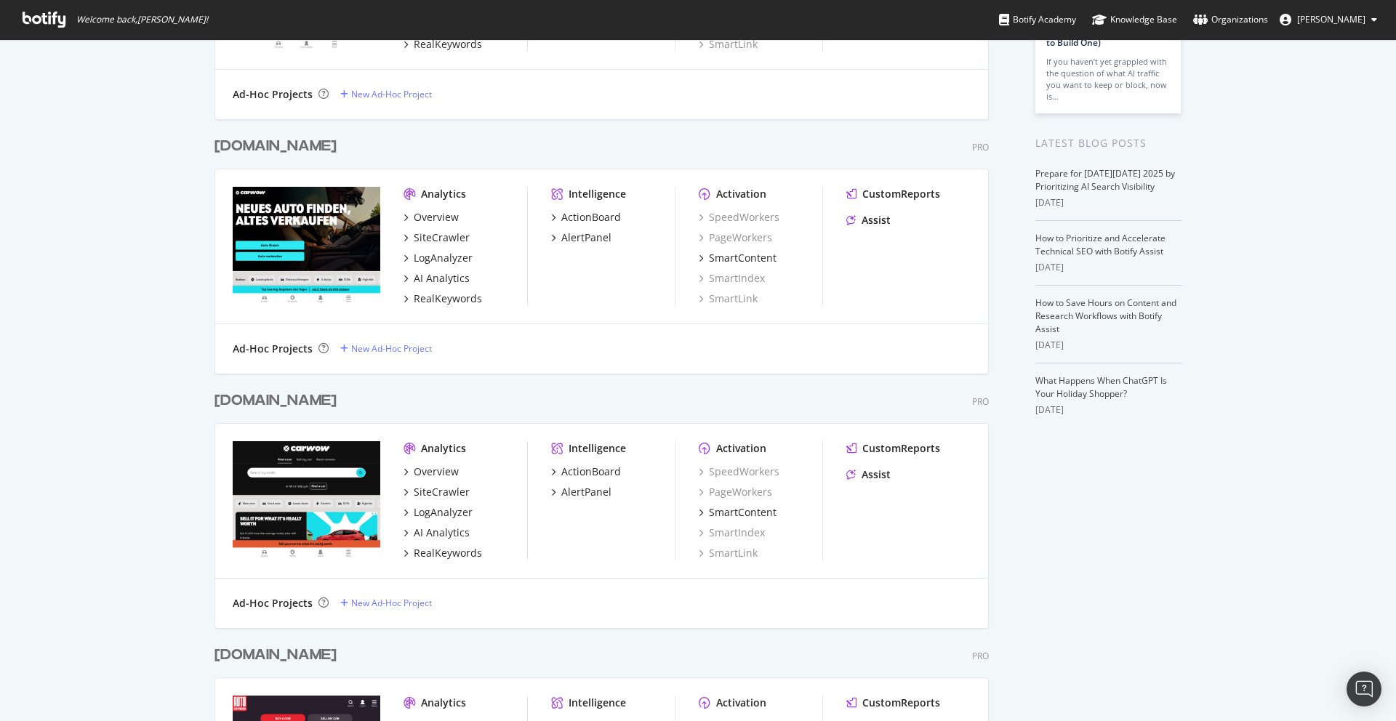
scroll to position [499, 0]
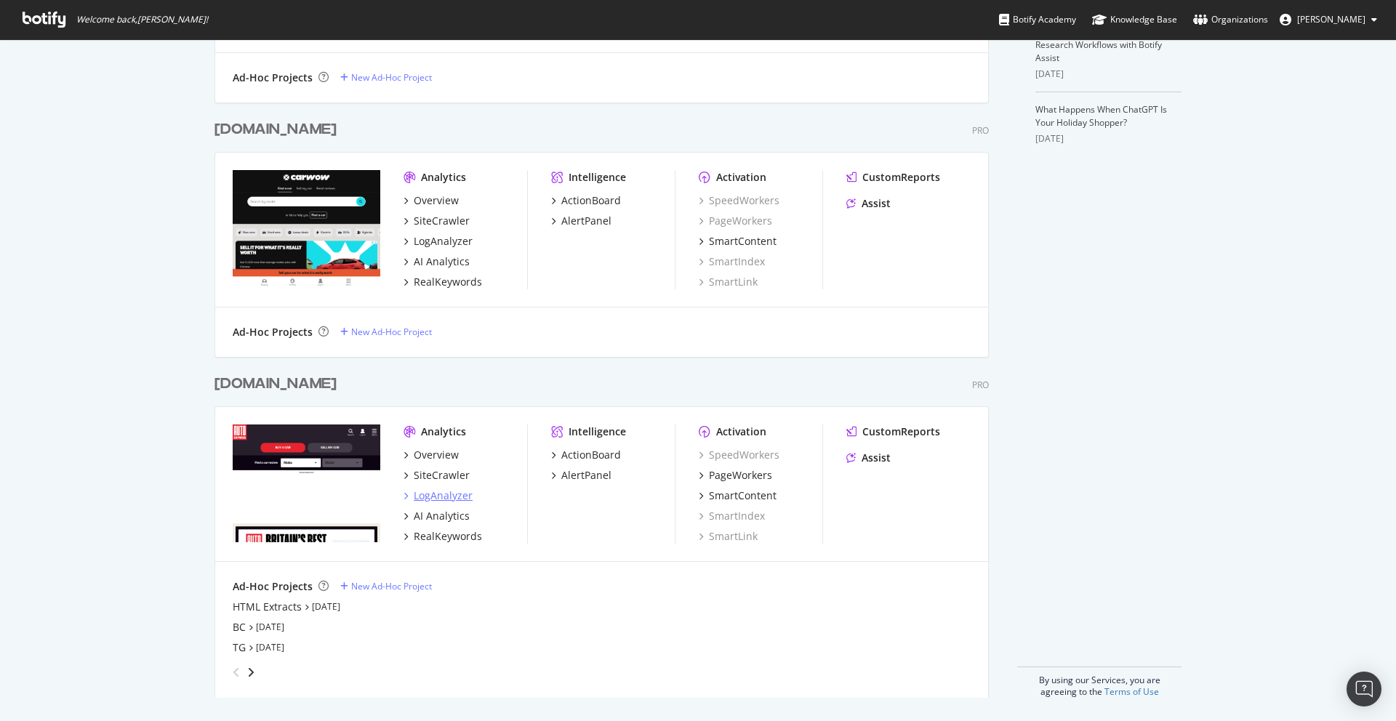
click at [447, 492] on div "LogAnalyzer" at bounding box center [443, 496] width 59 height 15
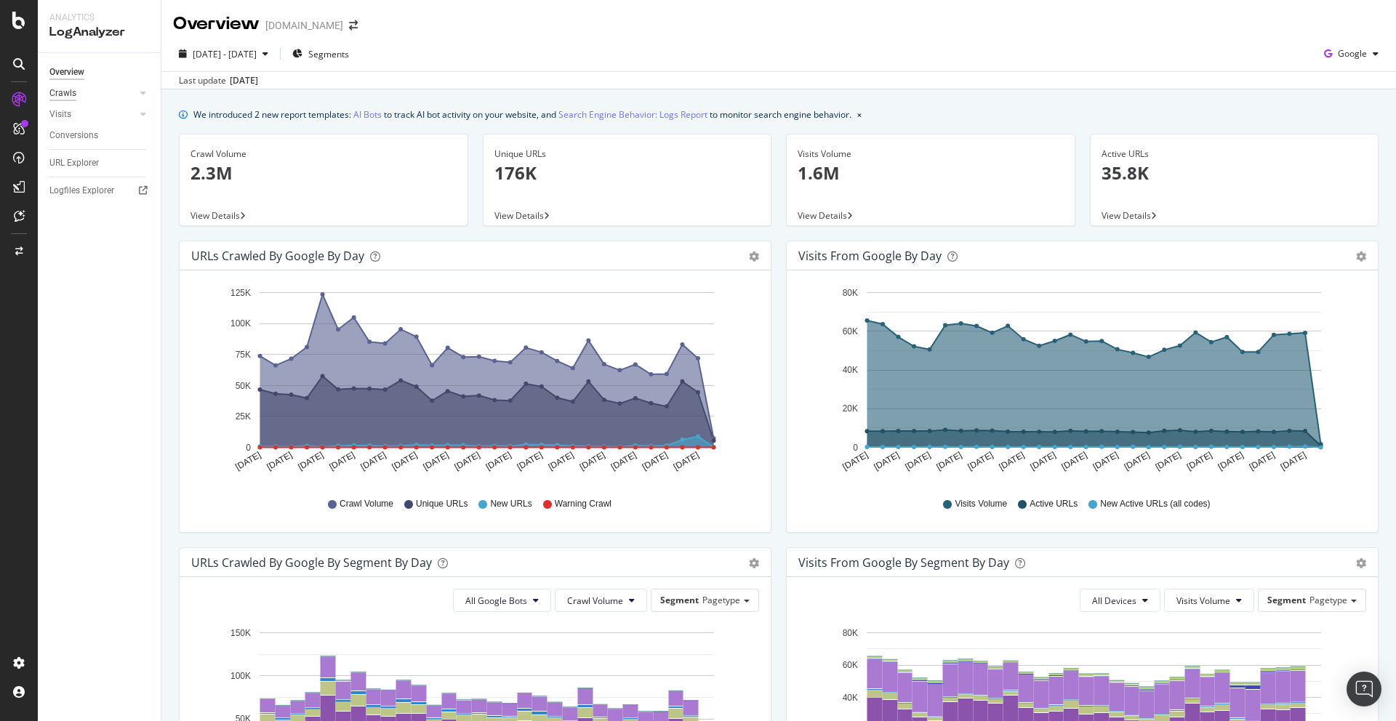
click at [53, 92] on div "Crawls" at bounding box center [62, 93] width 27 height 15
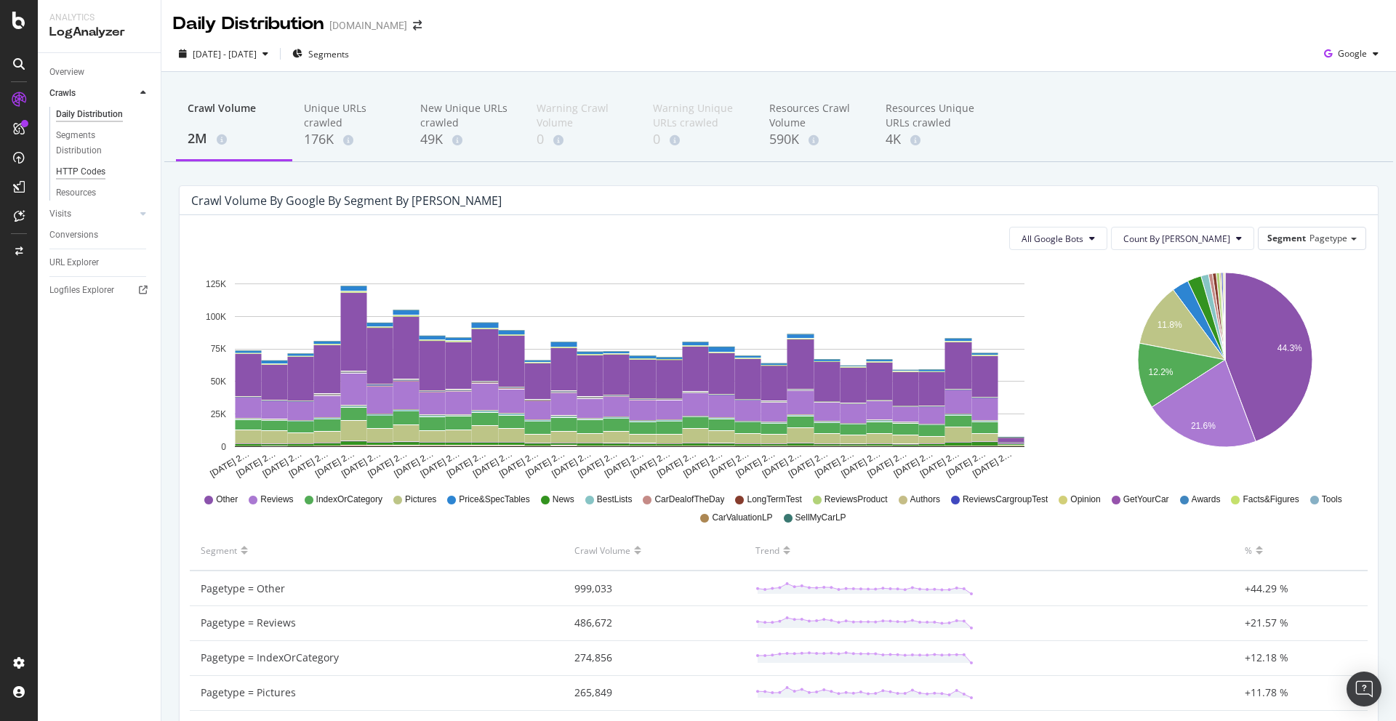
click at [89, 171] on div "HTTP Codes" at bounding box center [80, 171] width 49 height 15
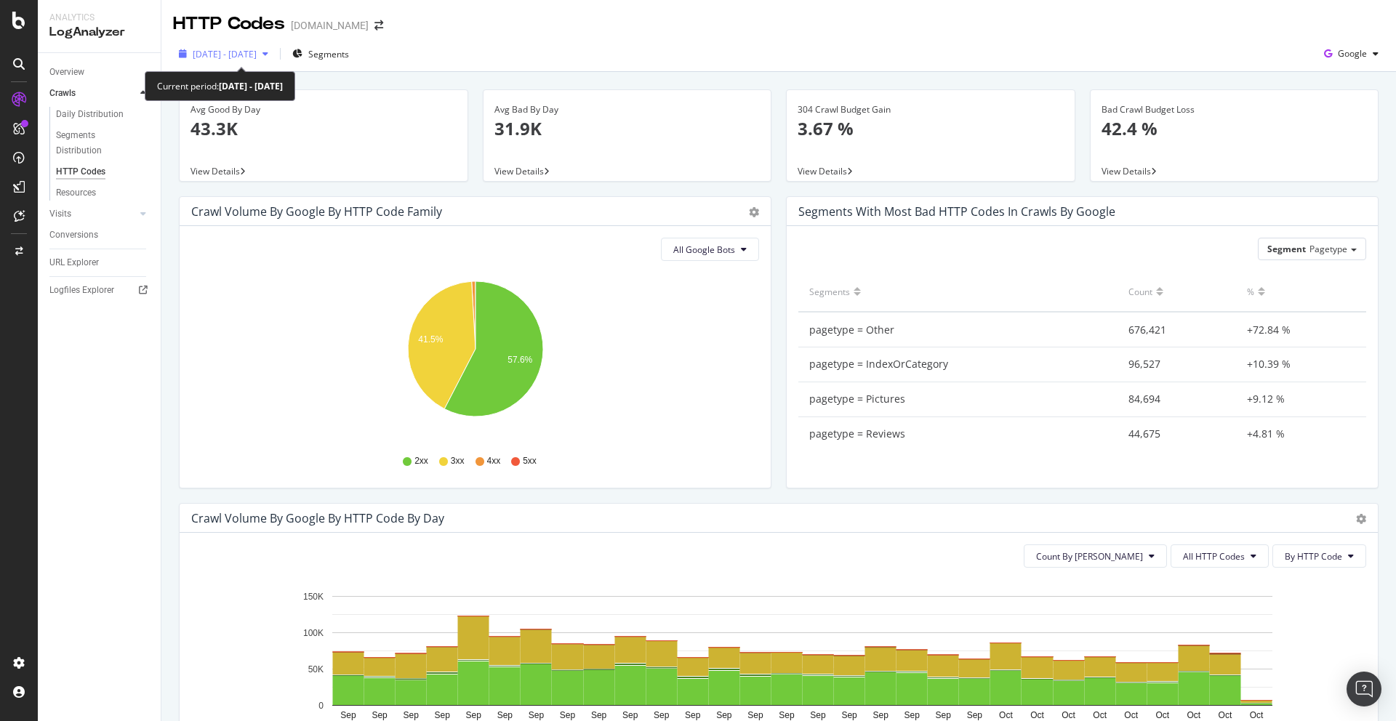
click at [228, 57] on span "[DATE] - [DATE]" at bounding box center [225, 54] width 64 height 12
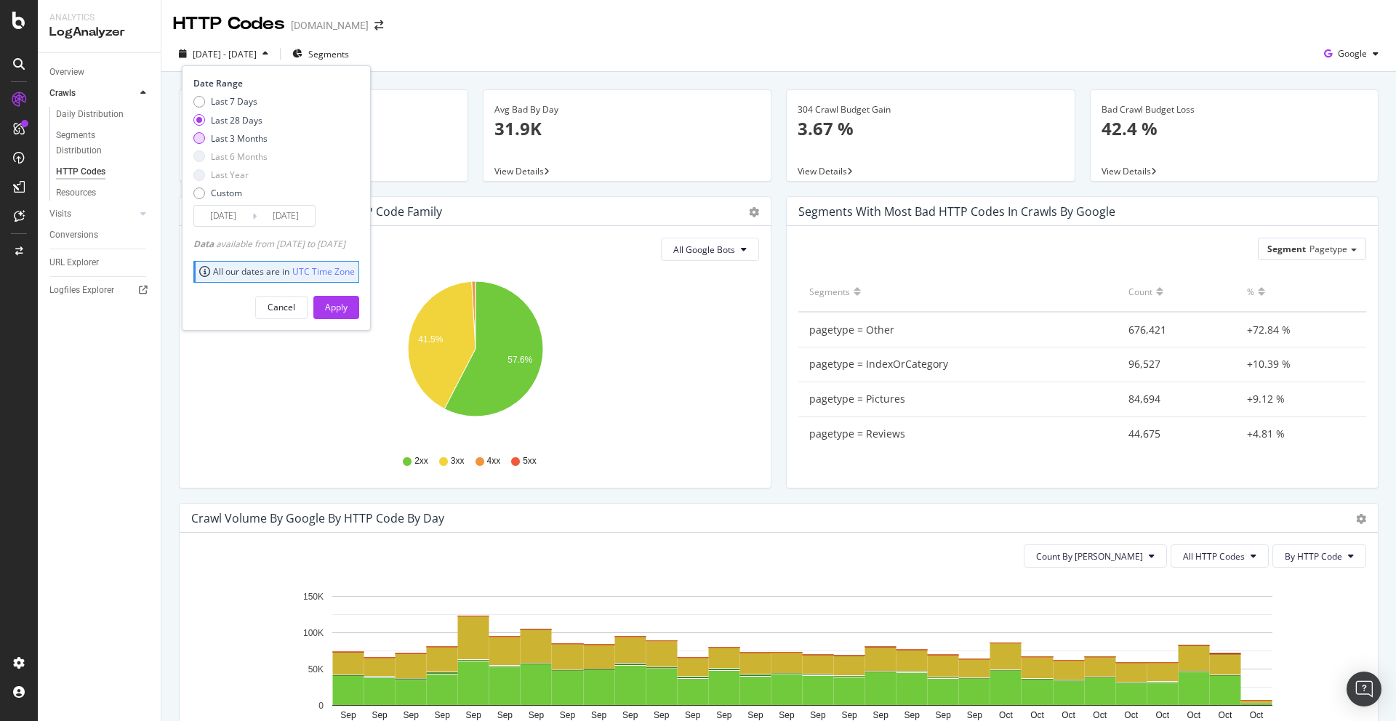
click at [242, 136] on div "Last 3 Months" at bounding box center [239, 138] width 57 height 12
type input "2025/07/10"
click at [366, 321] on div "Date Range Last 7 Days Last 28 Days Last 3 Months Last 6 Months Last Year Custo…" at bounding box center [276, 197] width 189 height 265
click at [347, 307] on div "Apply" at bounding box center [336, 307] width 23 height 12
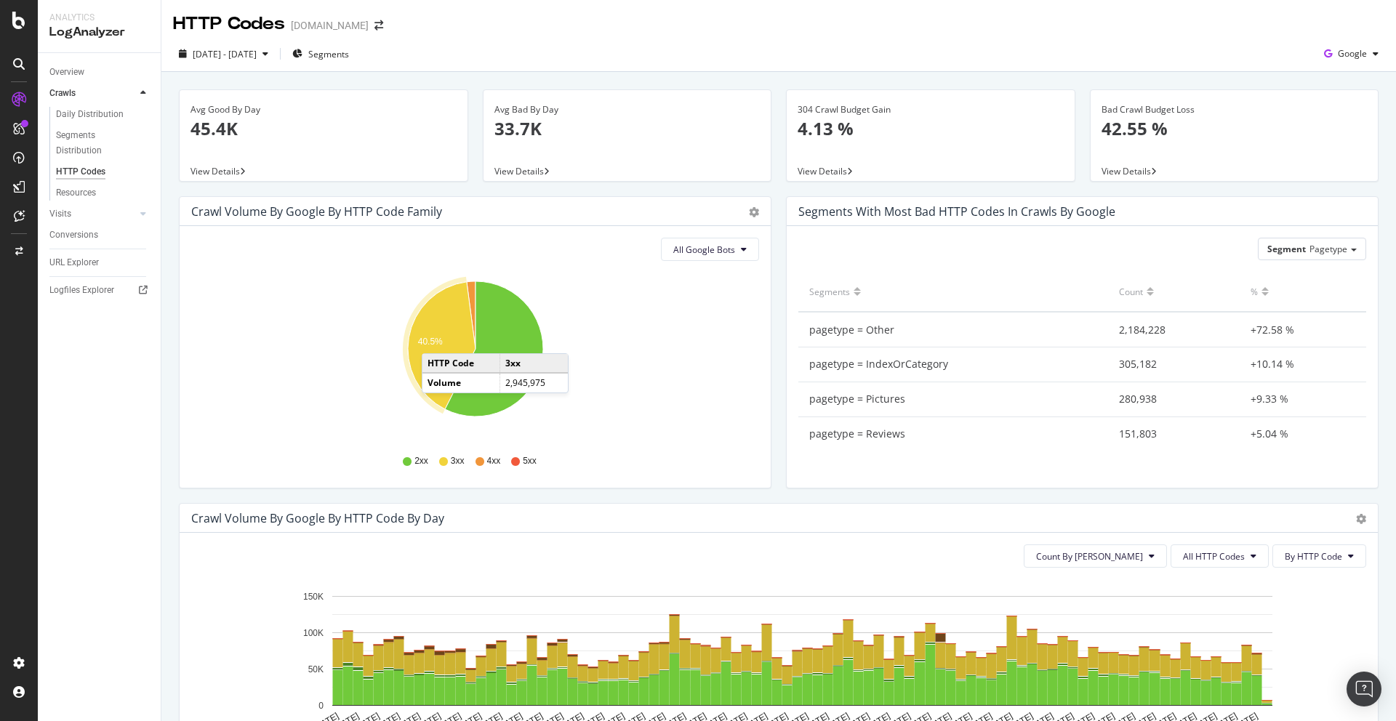
click at [436, 339] on text "40.5%" at bounding box center [430, 342] width 25 height 10
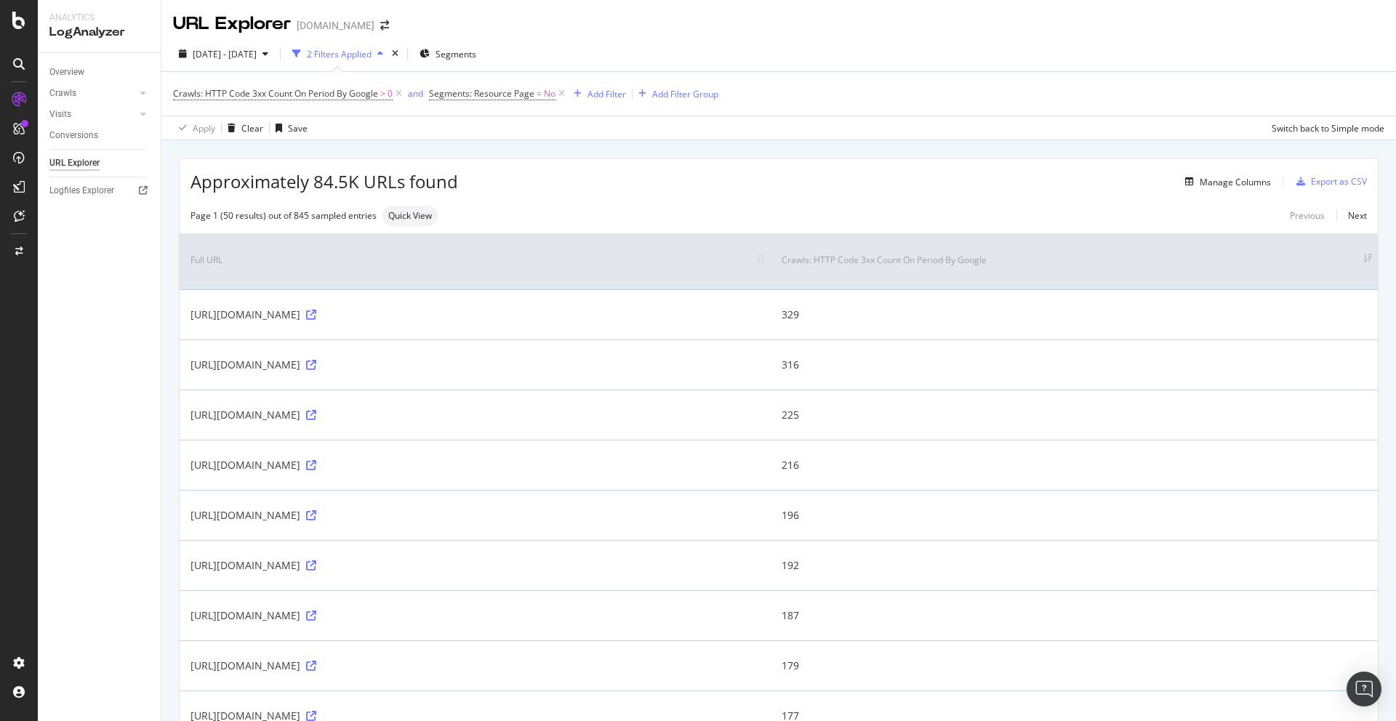
click at [1364, 256] on th "Crawls: HTTP Code 3xx Count On Period By Google" at bounding box center [1075, 261] width 608 height 56
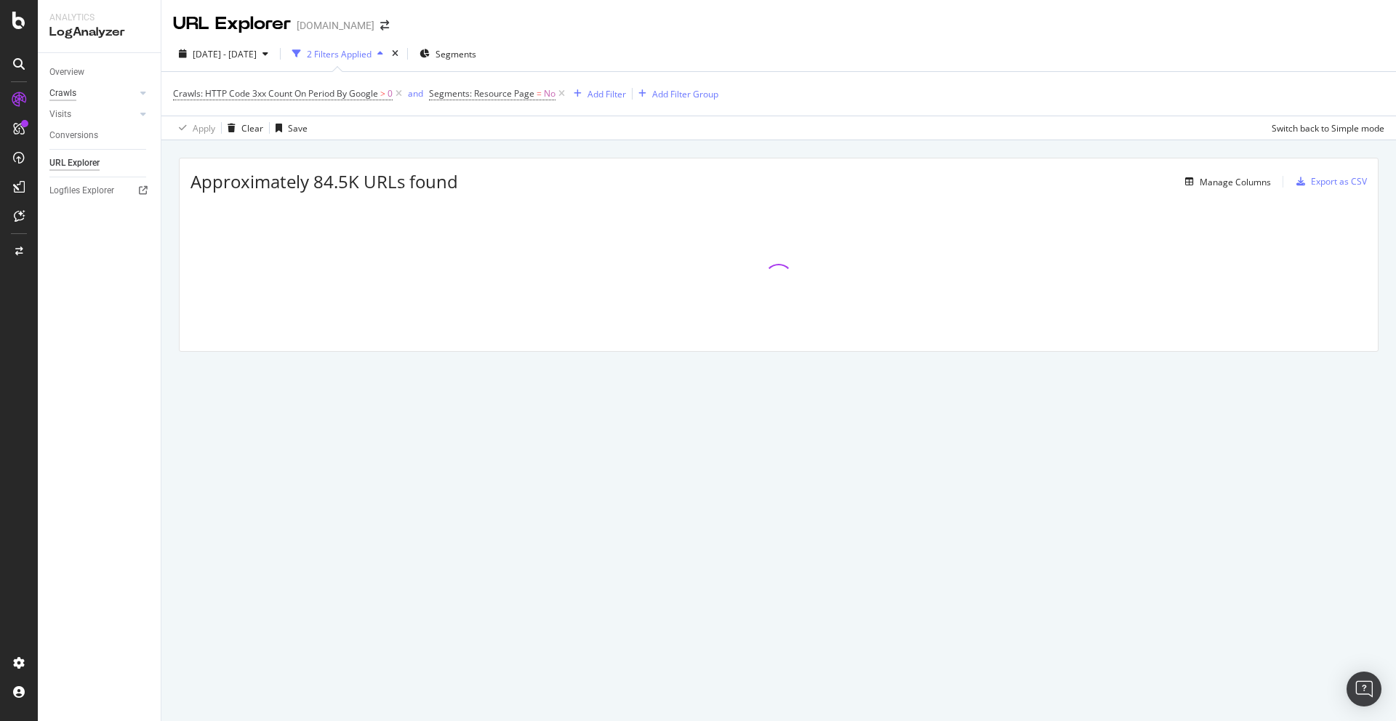
click at [68, 93] on div "Crawls" at bounding box center [62, 93] width 27 height 15
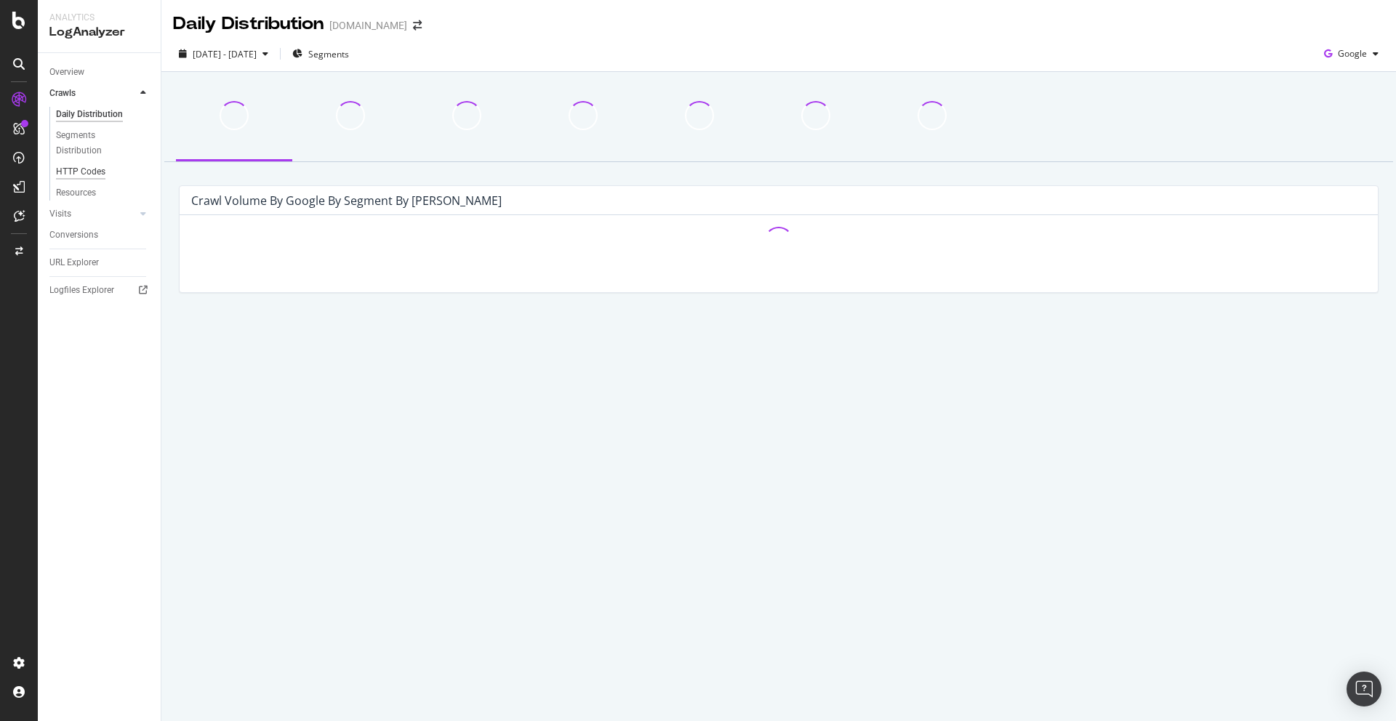
click at [79, 166] on div "HTTP Codes" at bounding box center [80, 171] width 49 height 15
